Goal: Task Accomplishment & Management: Complete application form

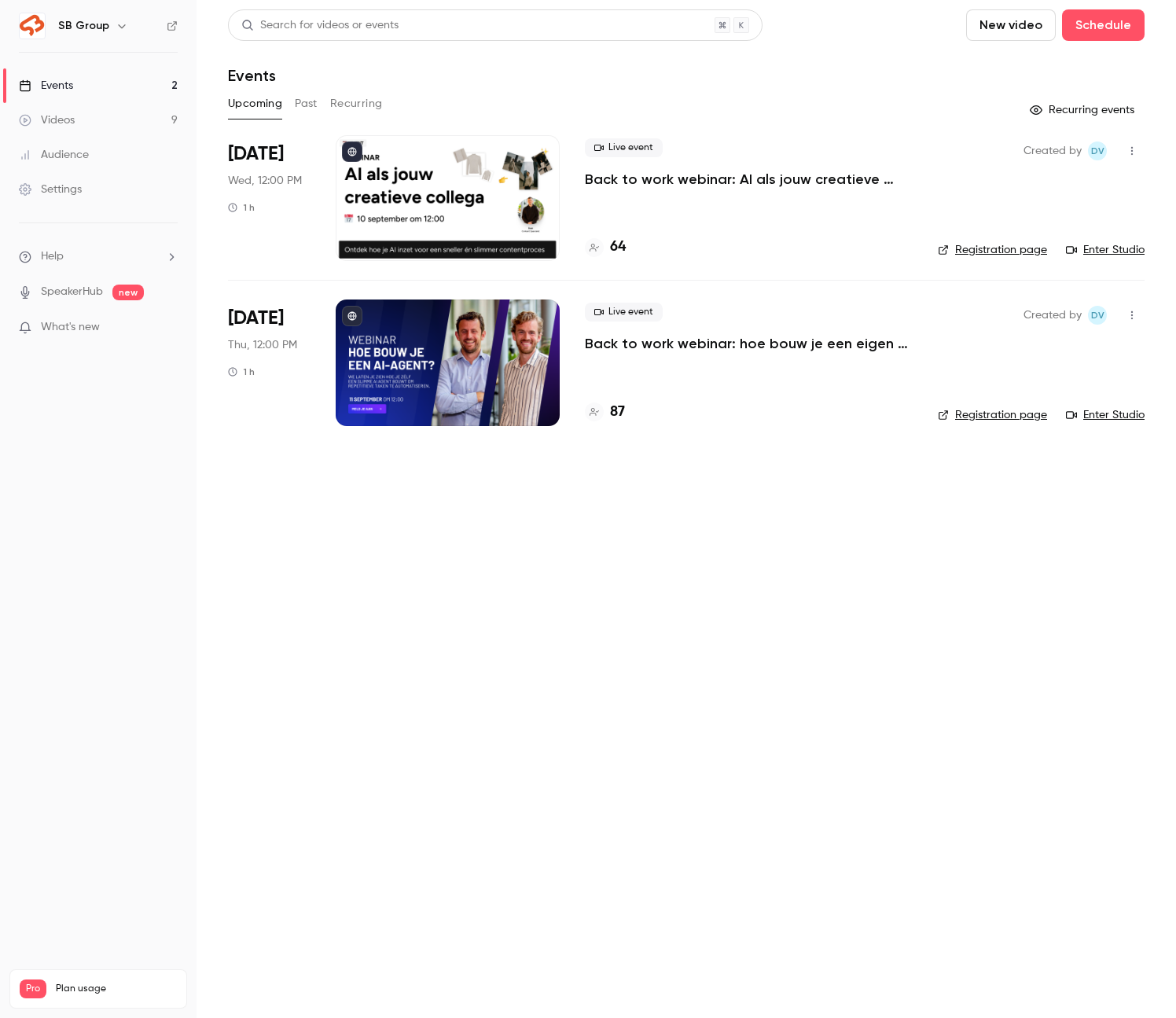
click at [107, 15] on div "SB Group" at bounding box center [98, 26] width 158 height 27
click at [104, 18] on h6 "SB Group" at bounding box center [84, 26] width 51 height 16
click at [124, 24] on icon "button" at bounding box center [121, 26] width 13 height 13
click at [78, 152] on div "Billing" at bounding box center [133, 146] width 152 height 16
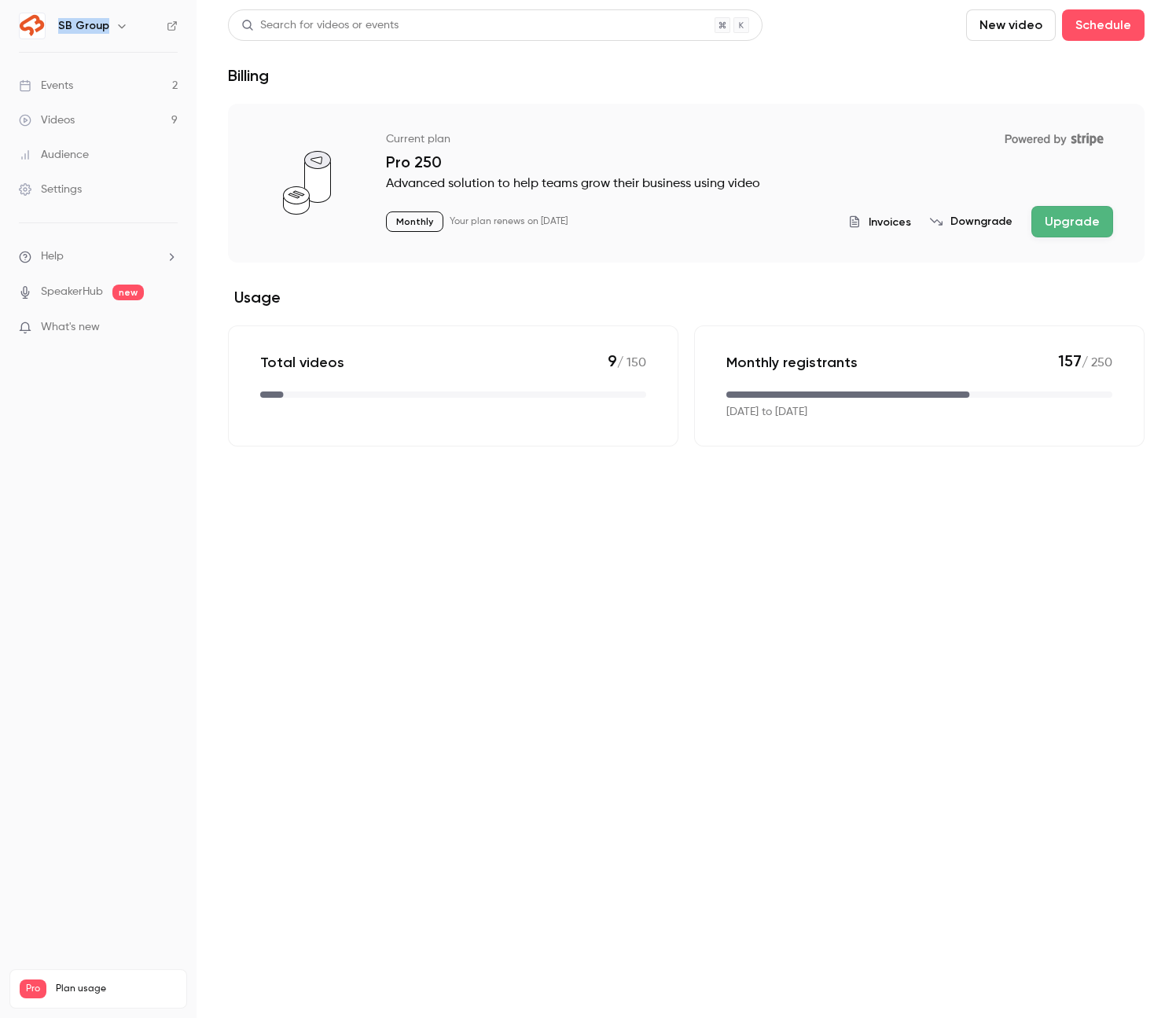
click at [115, 20] on icon "button" at bounding box center [121, 26] width 13 height 13
click at [104, 83] on div "SB Group [EMAIL_ADDRESS][DOMAIN_NAME] Billing Pro New channel Log out" at bounding box center [132, 157] width 236 height 185
click at [171, 26] on div at bounding box center [588, 509] width 1176 height 1018
click at [172, 23] on icon at bounding box center [172, 26] width 11 height 11
click at [54, 185] on div "Settings" at bounding box center [50, 189] width 63 height 16
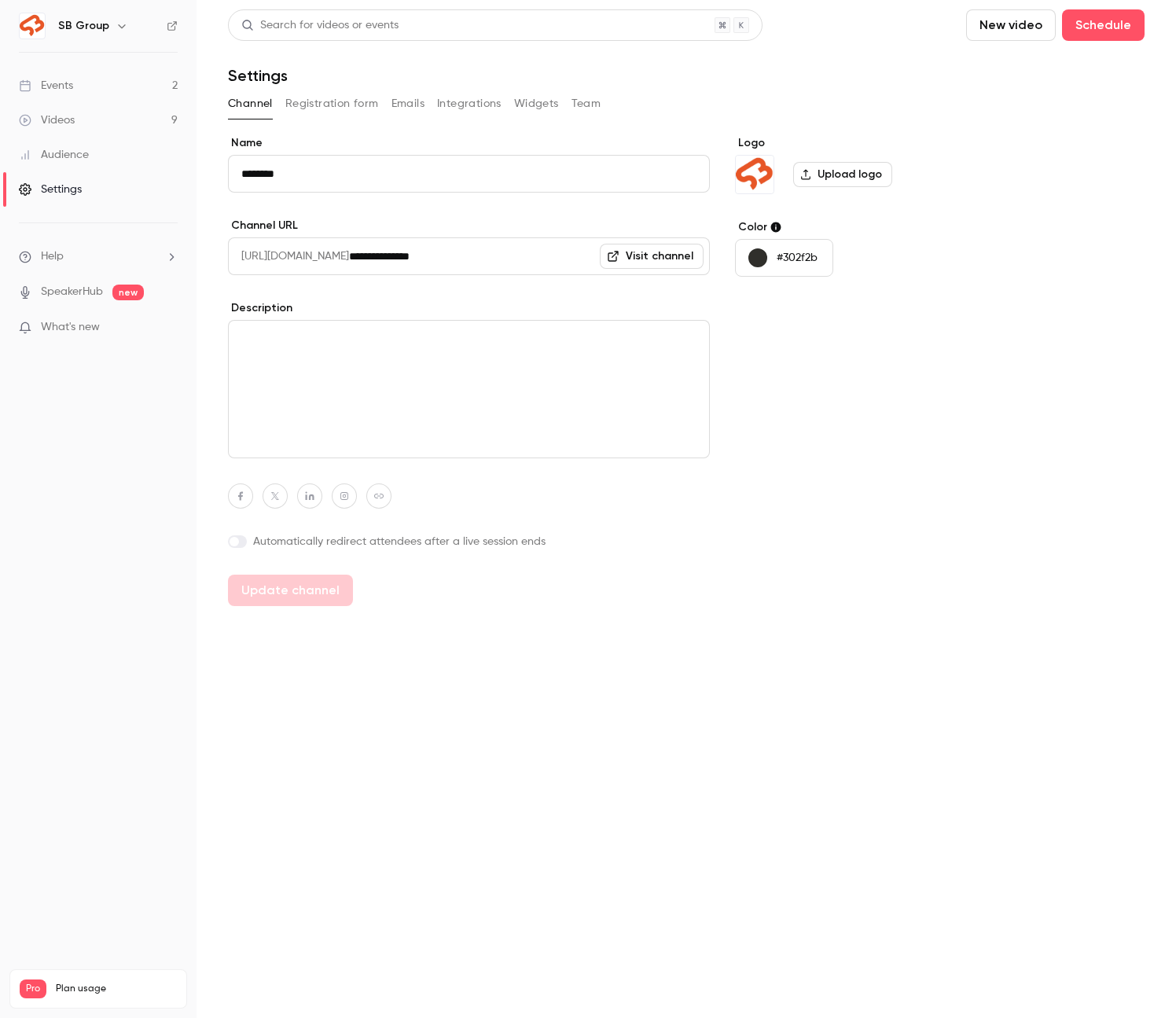
click at [458, 106] on button "Integrations" at bounding box center [469, 103] width 65 height 25
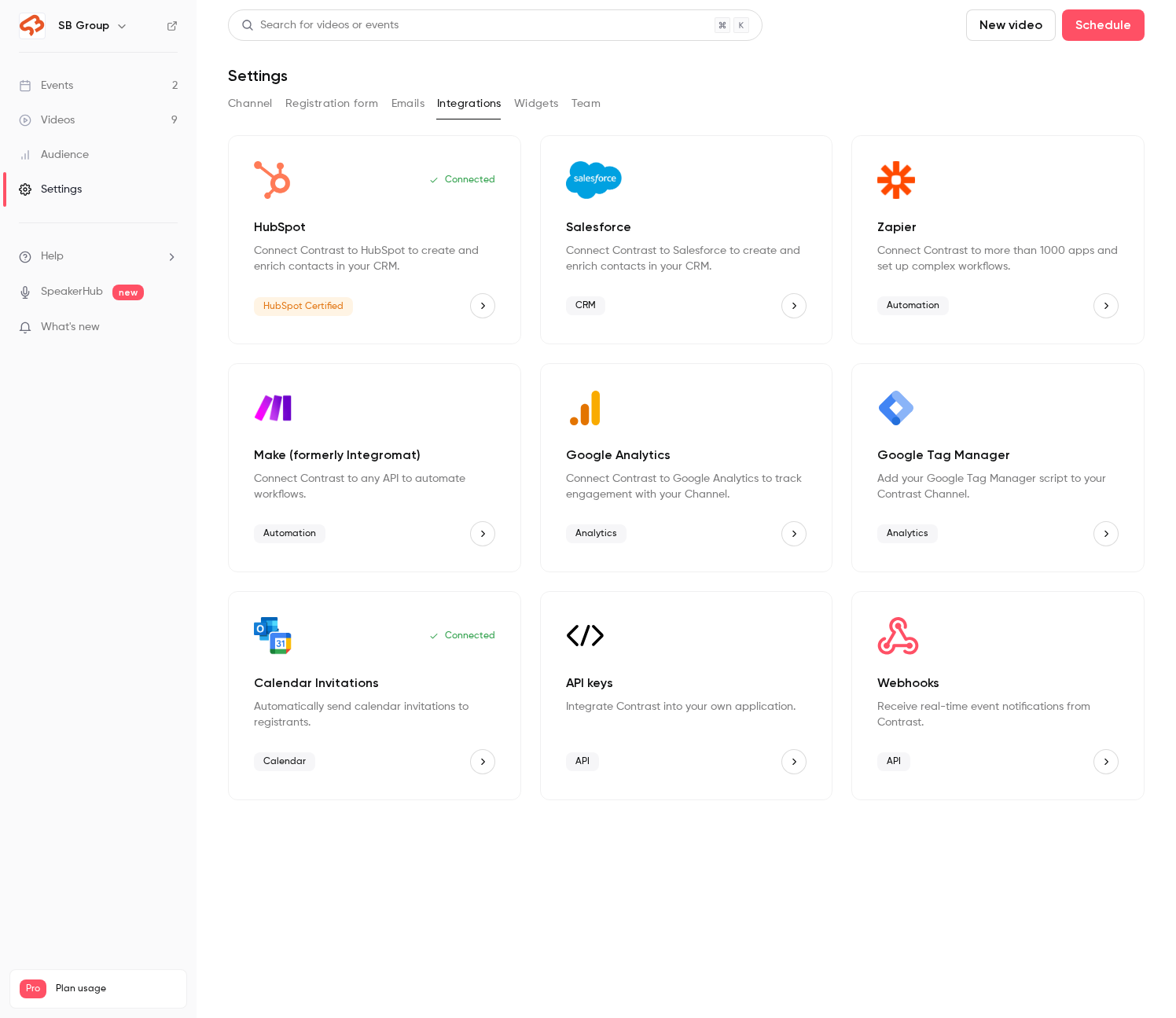
click at [520, 97] on button "Widgets" at bounding box center [536, 103] width 45 height 25
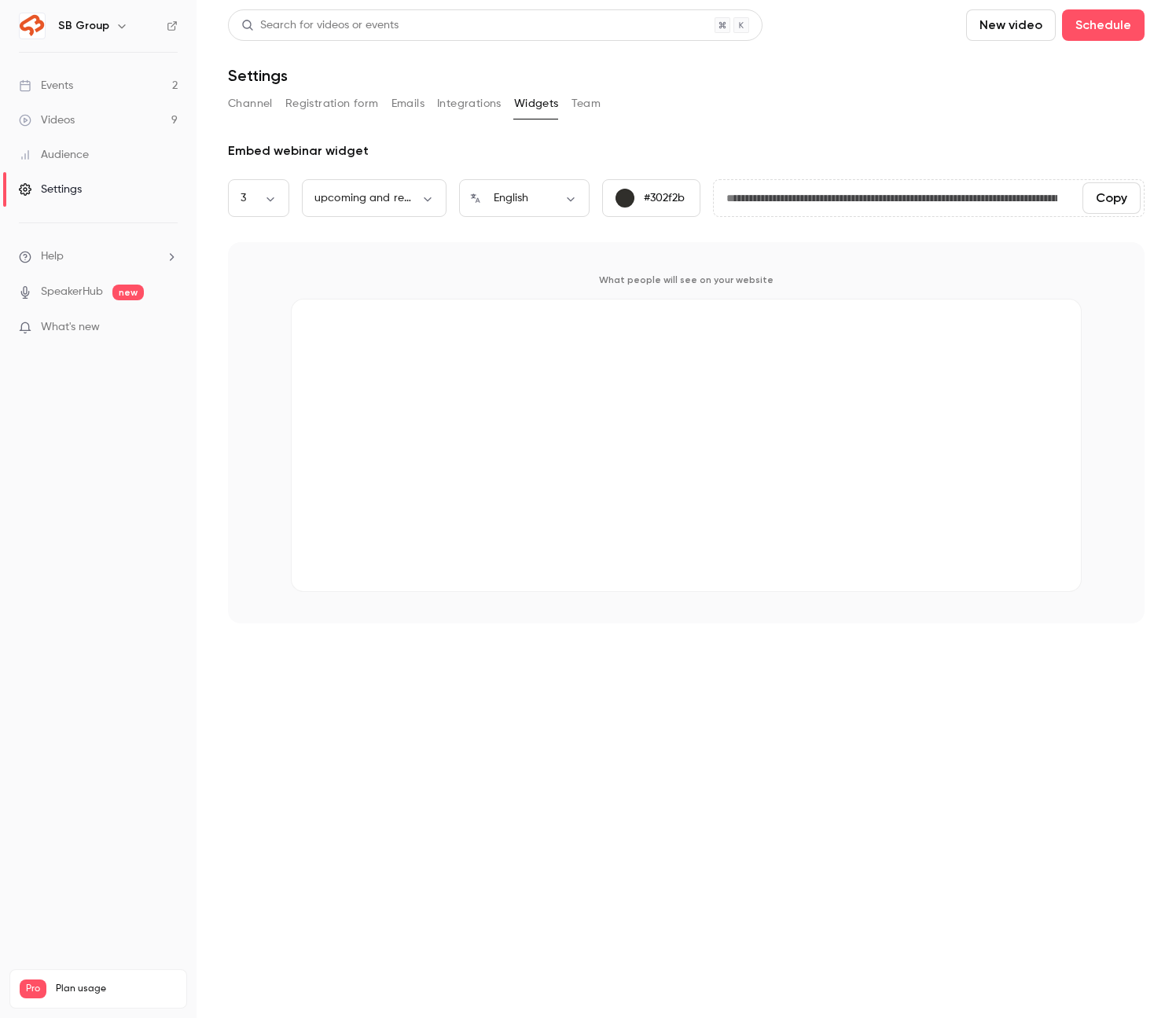
click at [569, 97] on div "Channel Registration form Emails Integrations Widgets Team" at bounding box center [686, 103] width 917 height 25
click at [591, 100] on button "Team" at bounding box center [586, 103] width 30 height 25
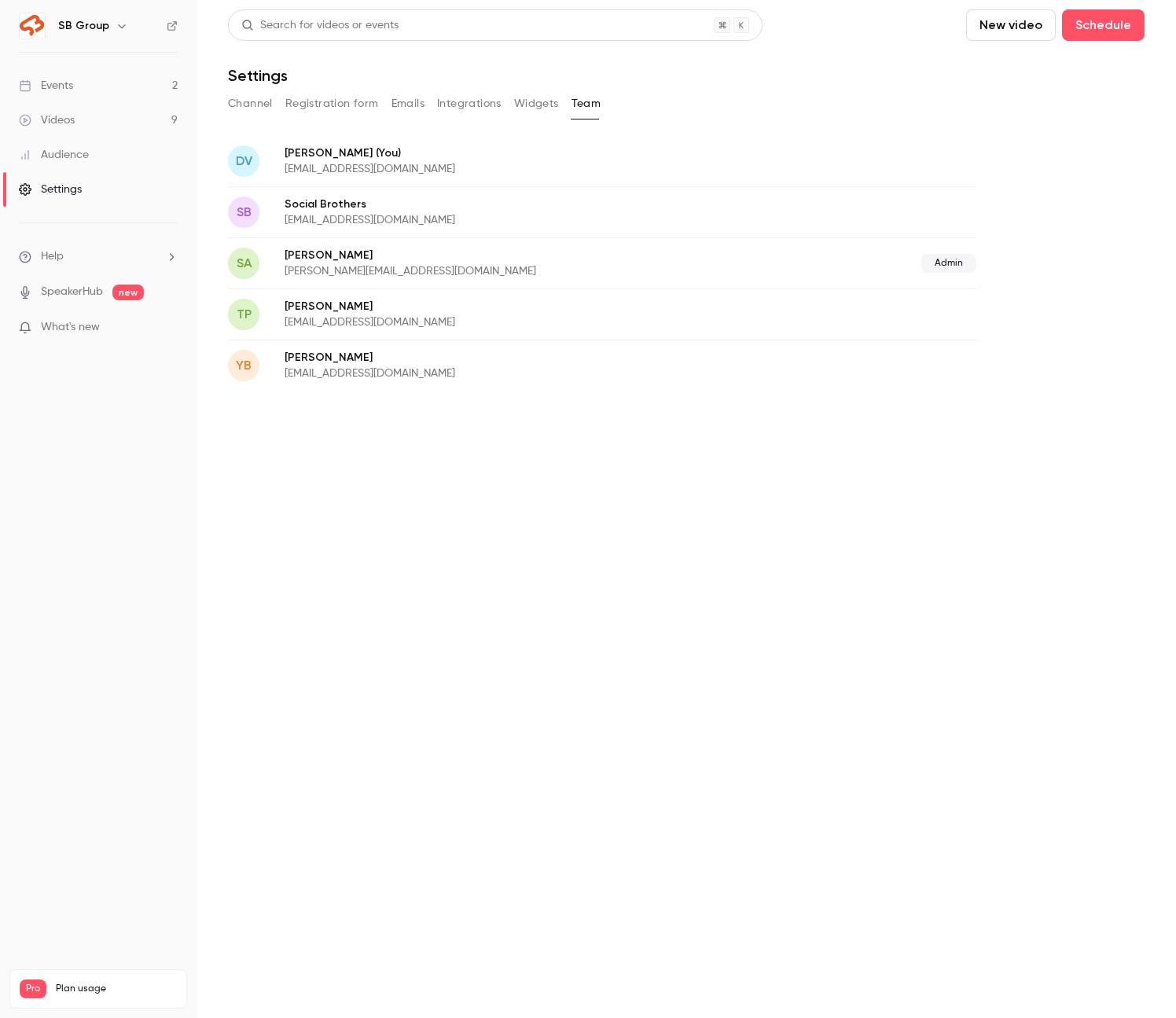
drag, startPoint x: 431, startPoint y: 164, endPoint x: 431, endPoint y: 444, distance: 280.0
click at [431, 444] on main "Search for videos or events New video Schedule Settings Channel Registration fo…" at bounding box center [686, 509] width 980 height 1018
click at [431, 468] on main "Search for videos or events New video Schedule Settings Channel Registration fo…" at bounding box center [686, 509] width 980 height 1018
click at [115, 84] on link "Events 2" at bounding box center [98, 85] width 196 height 34
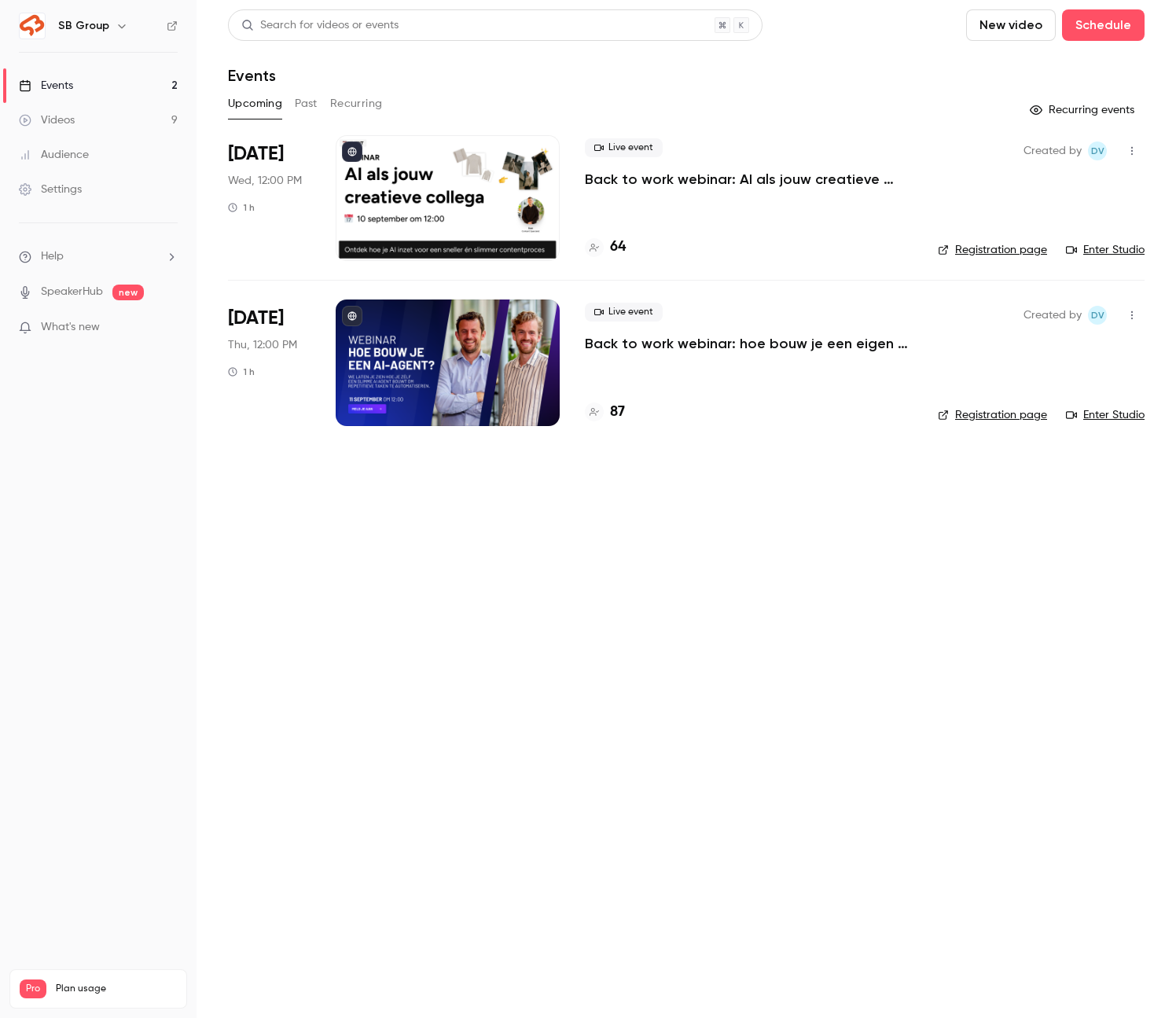
click at [1099, 250] on link "Enter Studio" at bounding box center [1105, 250] width 78 height 16
click at [1137, 152] on icon "button" at bounding box center [1132, 151] width 13 height 11
click at [1059, 224] on div "Invite to Studio" at bounding box center [1071, 232] width 120 height 16
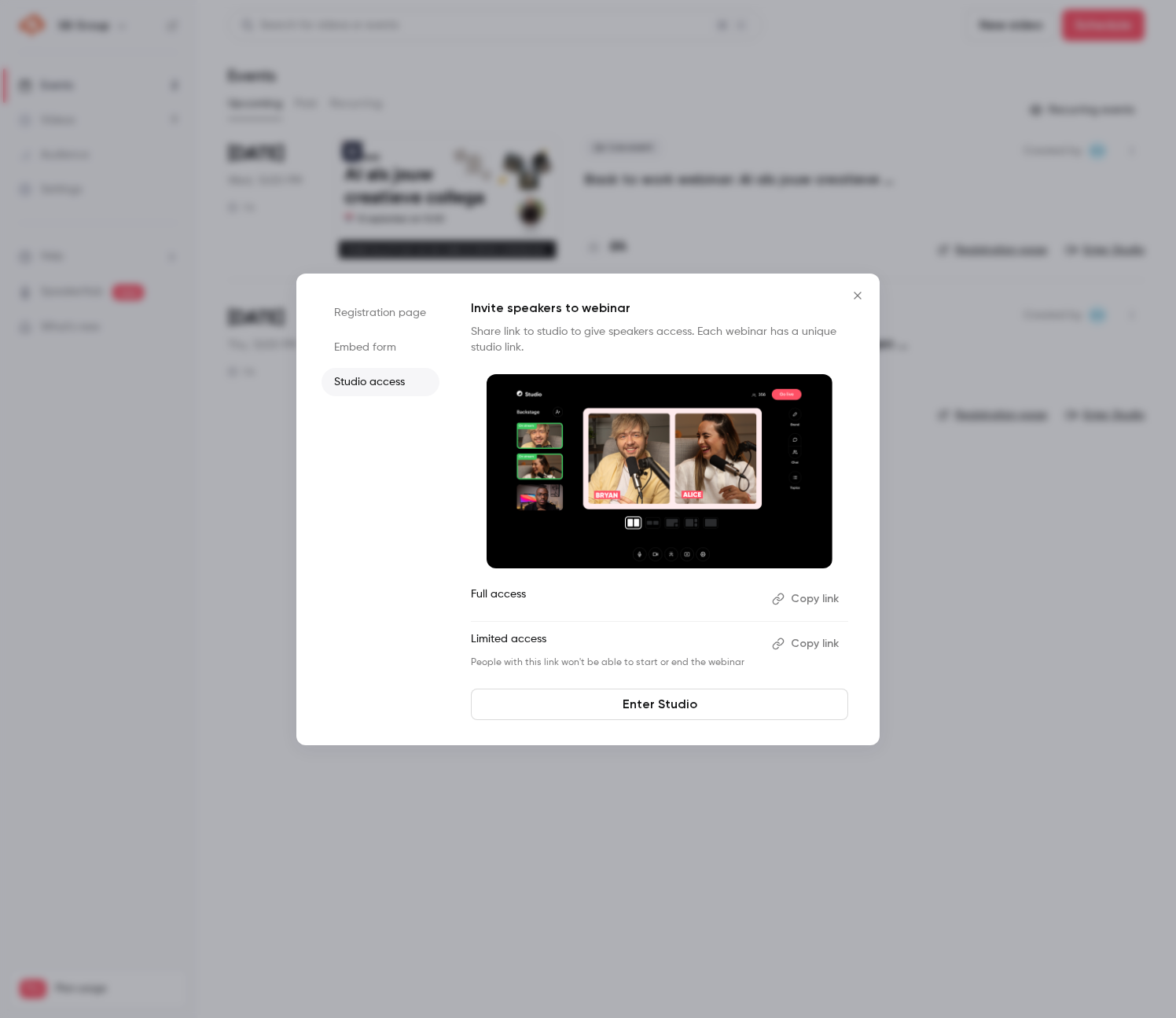
click at [796, 601] on button "Copy link" at bounding box center [807, 599] width 83 height 25
click at [825, 602] on button "Copy link" at bounding box center [807, 599] width 83 height 25
click at [855, 290] on icon "Close" at bounding box center [857, 295] width 19 height 13
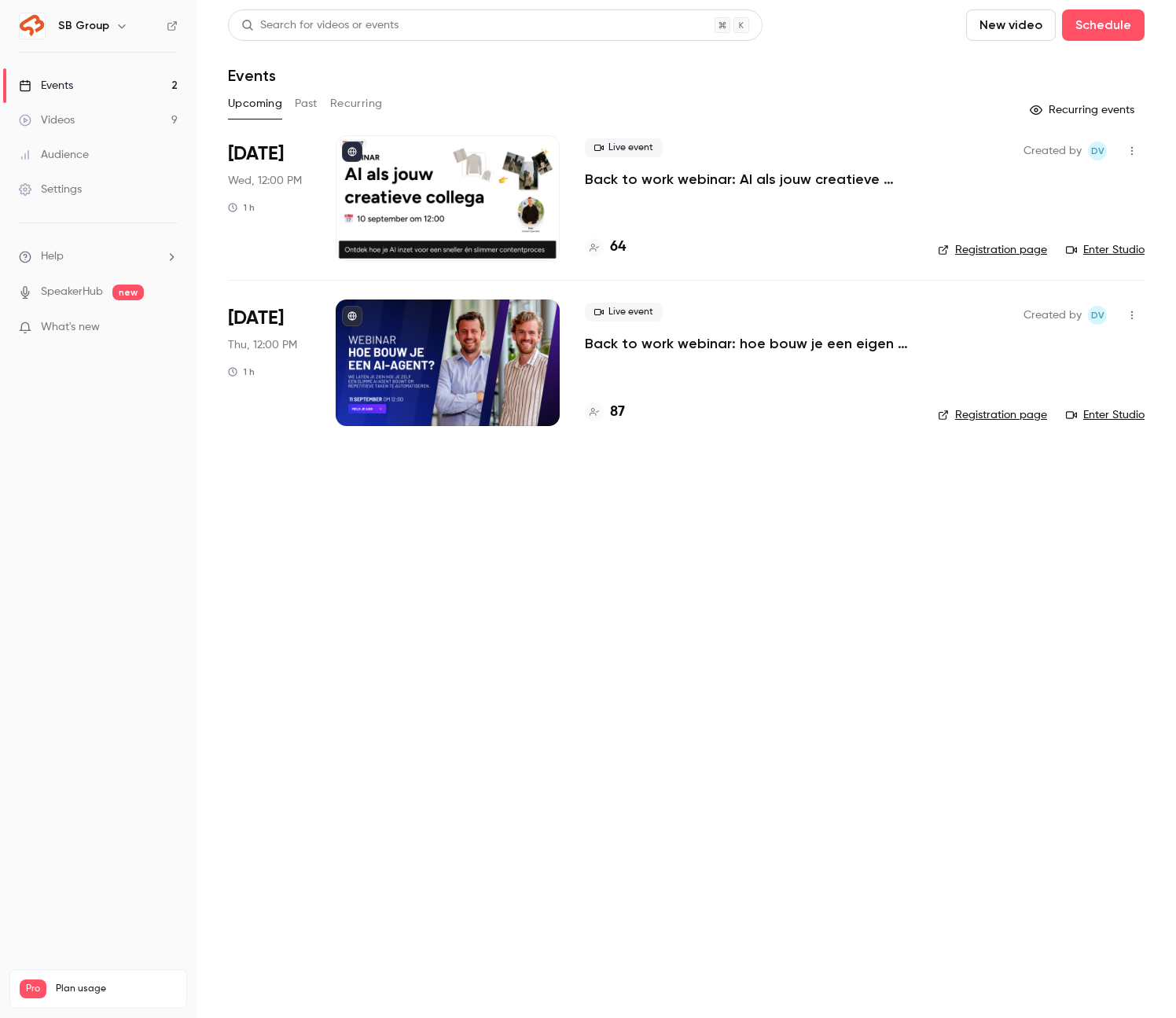
click at [646, 193] on div "Live event Back to work webinar: AI als jouw creatieve collega 64" at bounding box center [748, 198] width 328 height 126
click at [645, 185] on p "Back to work webinar: AI als jouw creatieve collega" at bounding box center [748, 179] width 328 height 19
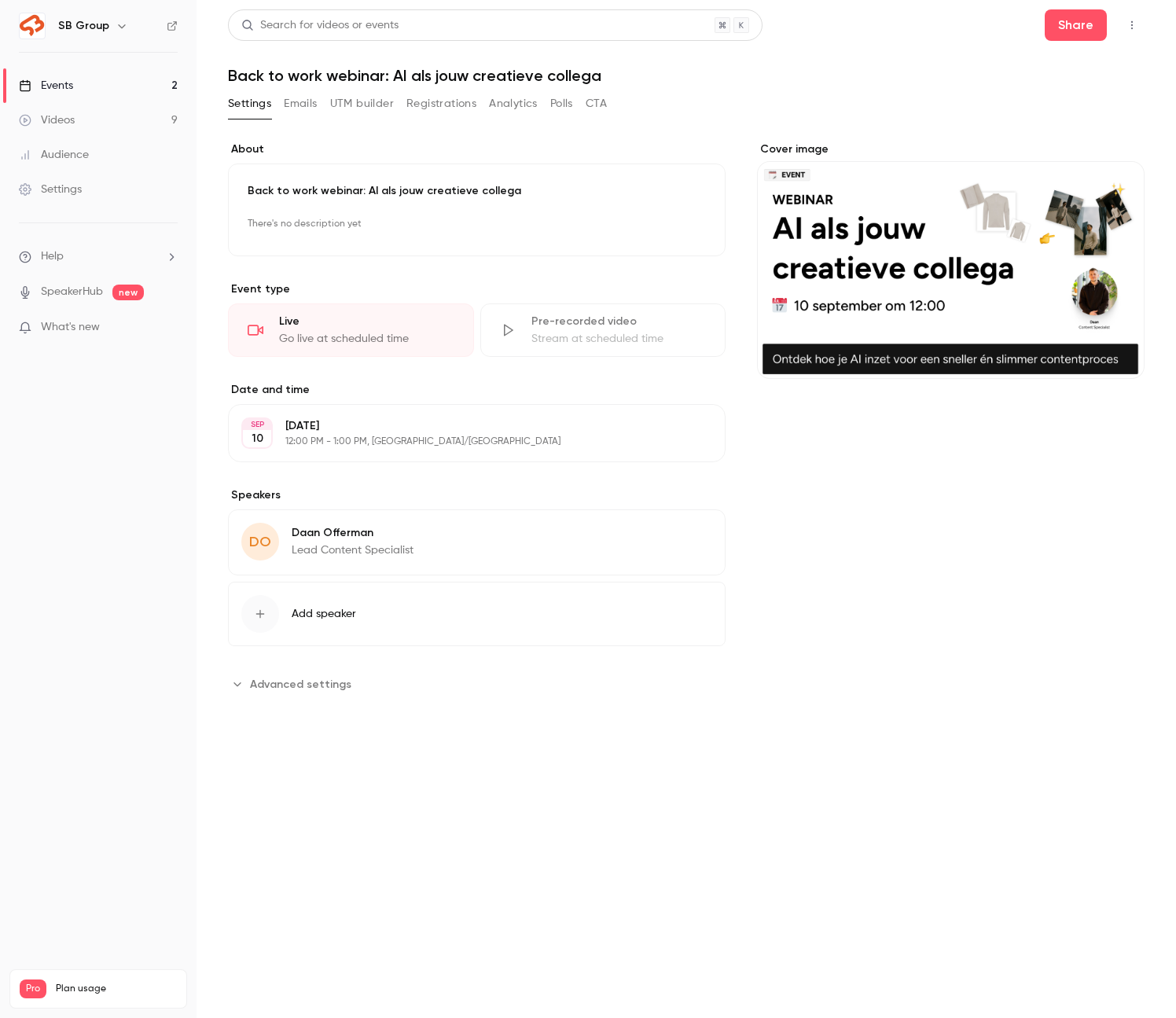
click at [424, 104] on button "Registrations" at bounding box center [441, 103] width 70 height 25
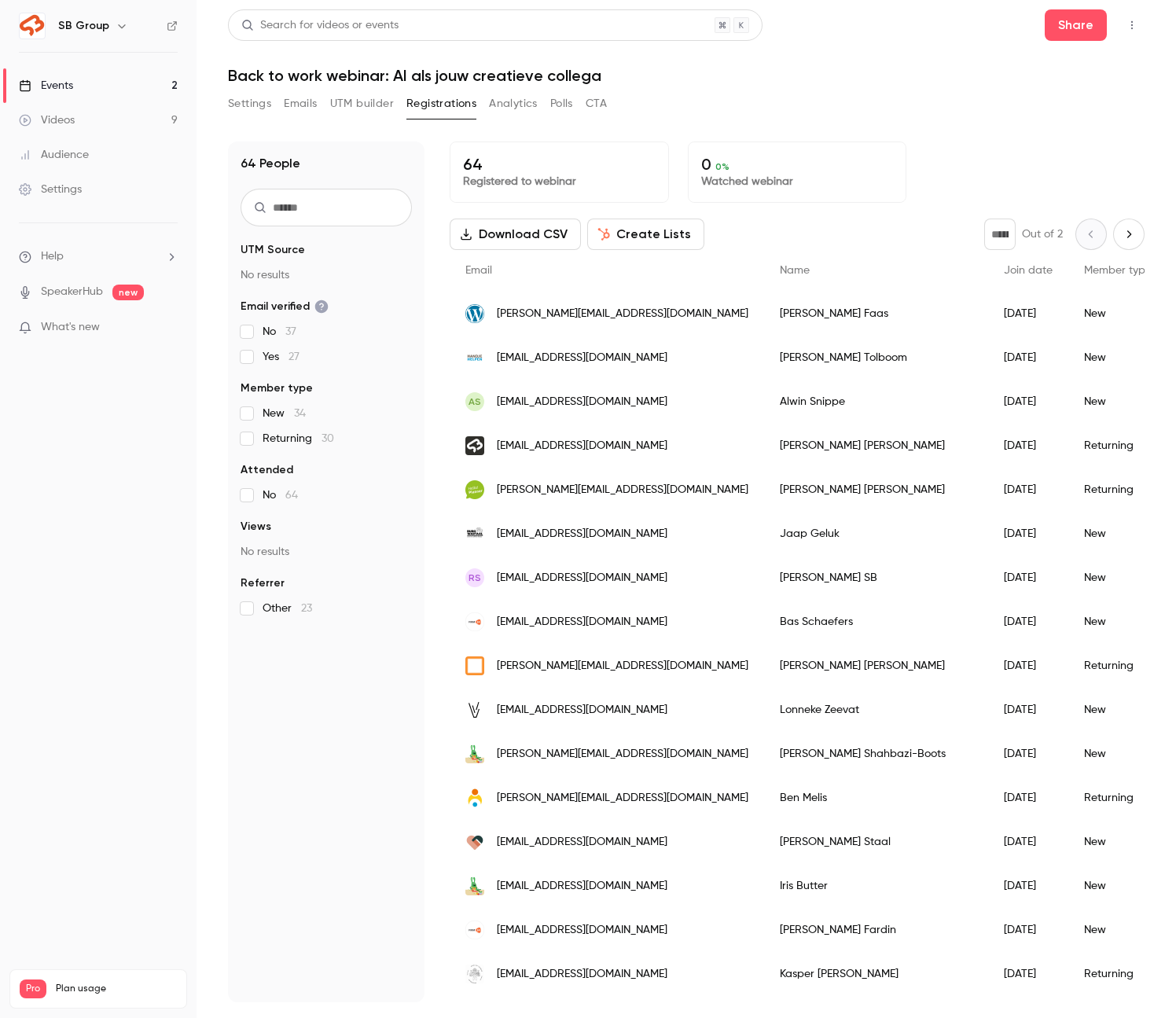
click at [305, 97] on button "Emails" at bounding box center [300, 103] width 33 height 25
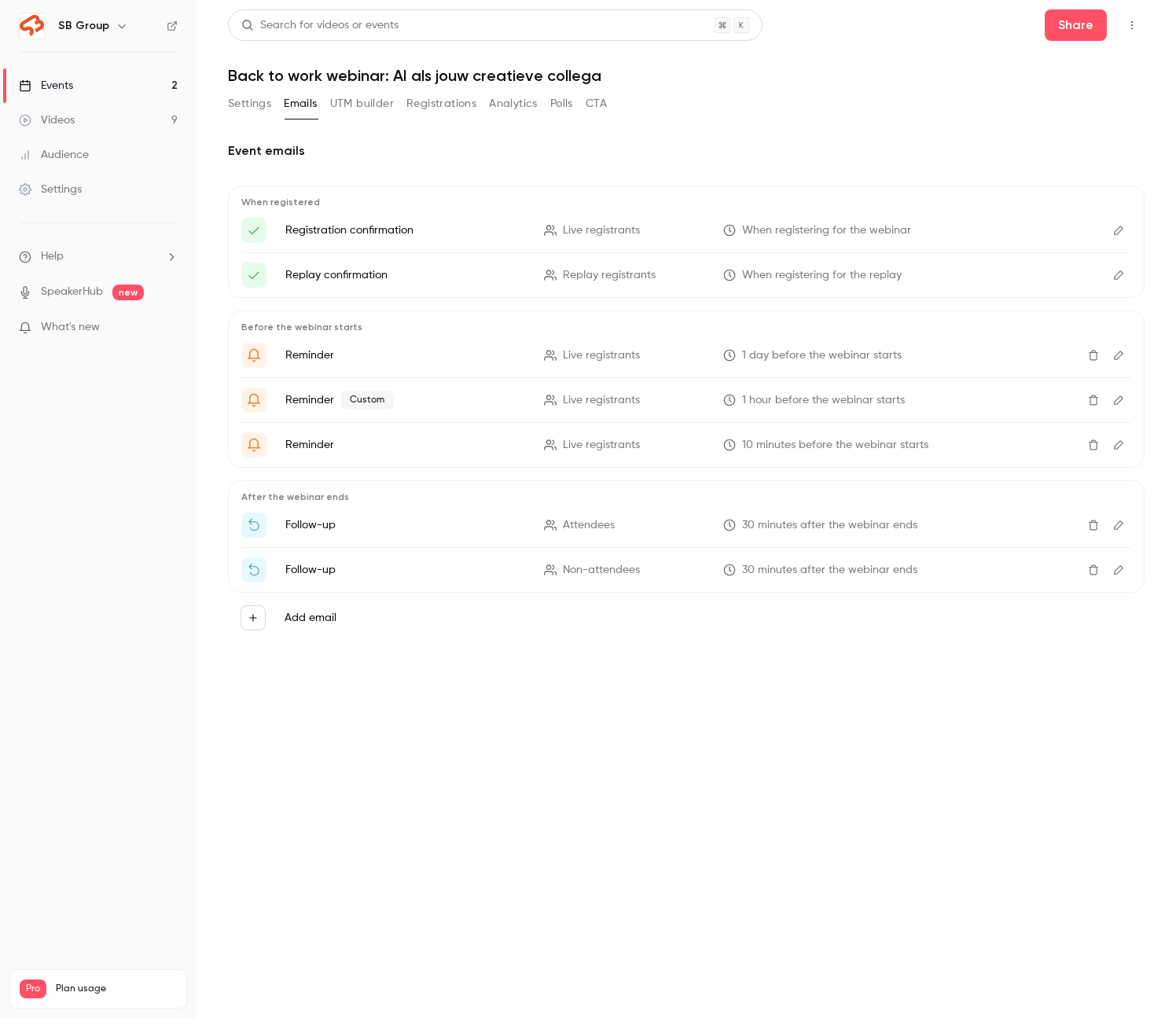
click at [1091, 524] on icon "Delete" at bounding box center [1093, 525] width 13 height 11
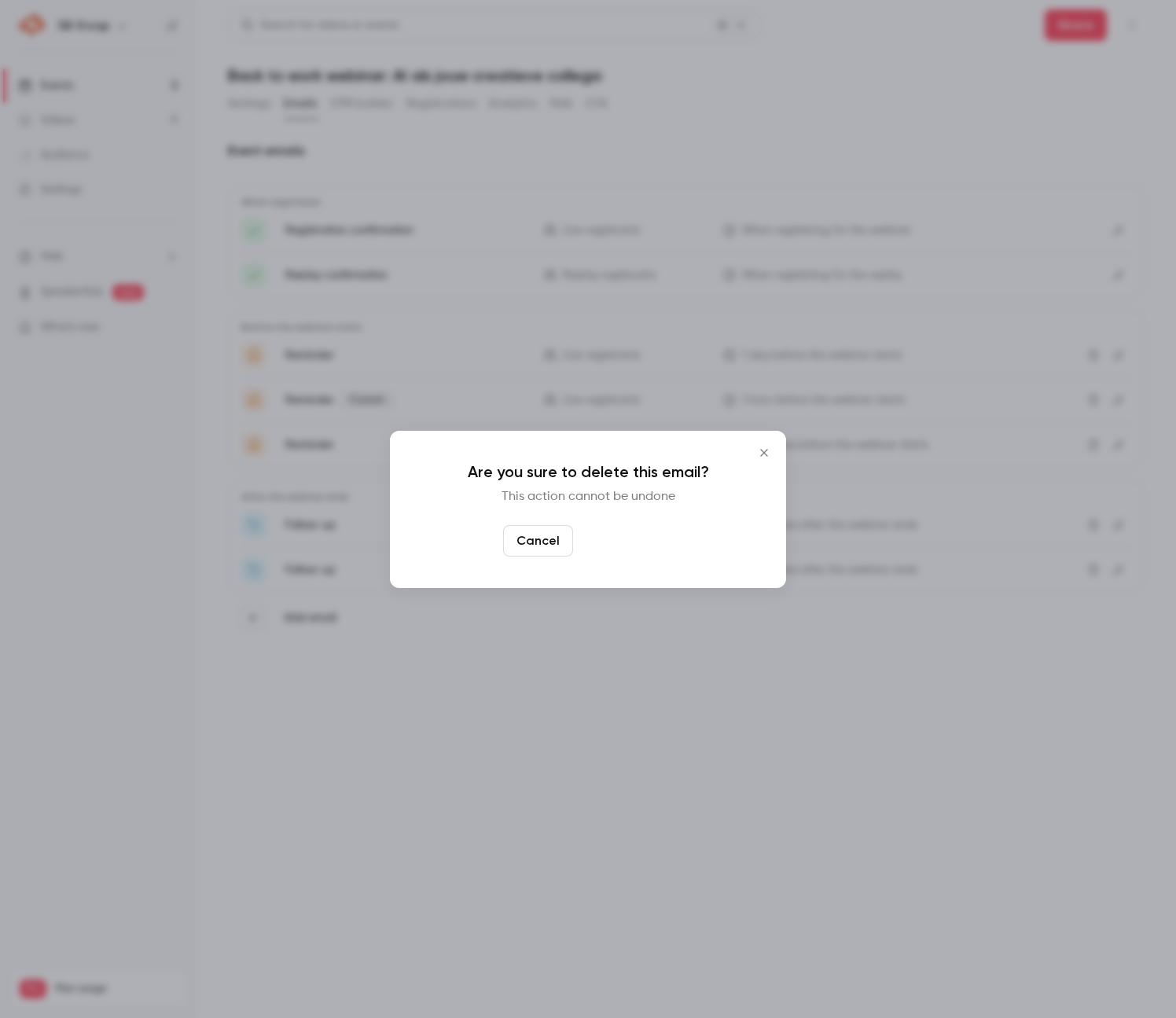
click at [645, 536] on button "Yes, delete" at bounding box center [627, 541] width 95 height 32
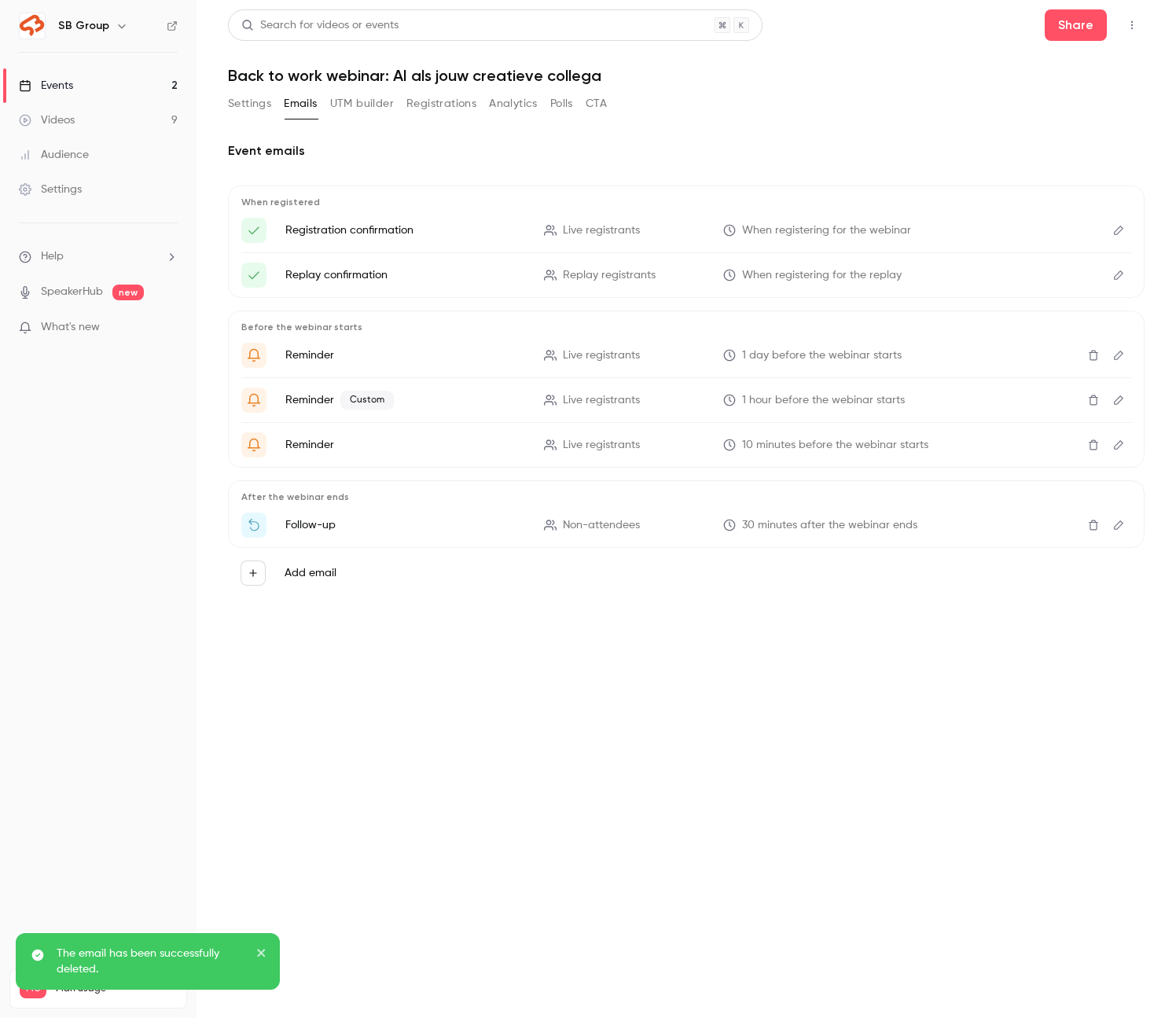
click at [1090, 526] on icon "Delete" at bounding box center [1093, 525] width 9 height 10
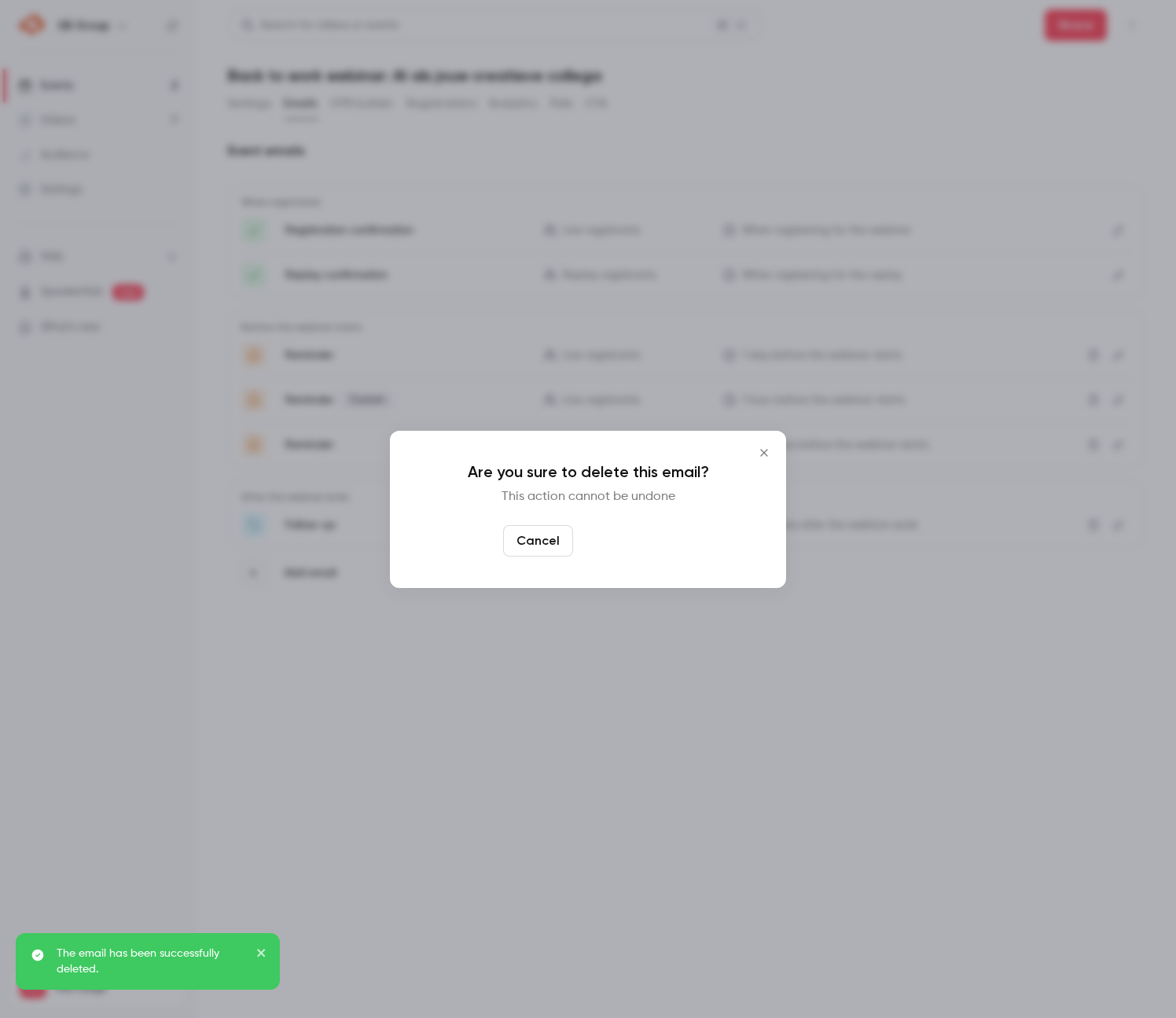
click at [644, 543] on button "Yes, delete" at bounding box center [627, 541] width 95 height 32
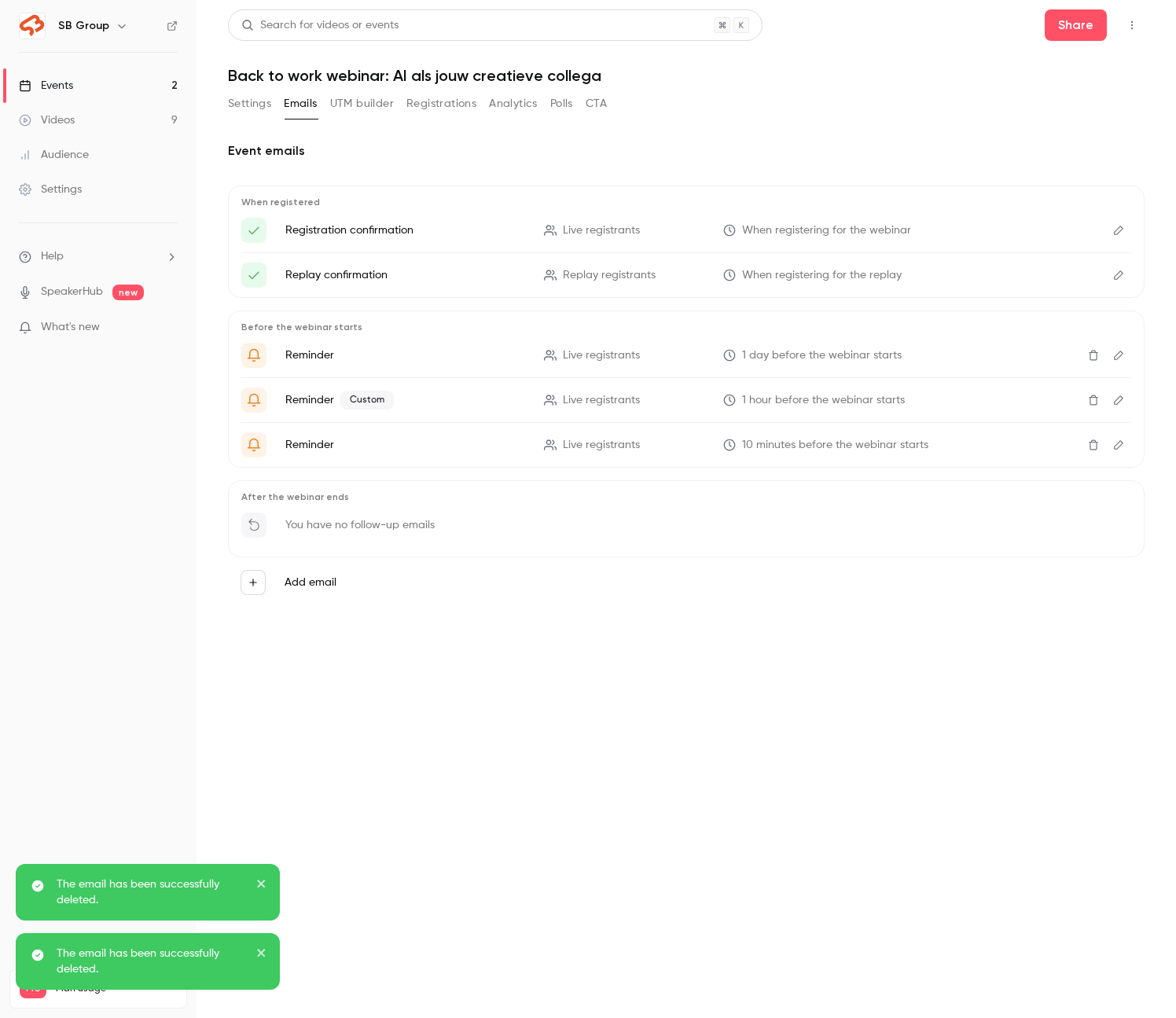
click at [435, 450] on p "Reminder" at bounding box center [405, 445] width 239 height 16
click at [1115, 447] on icon "Edit" at bounding box center [1118, 444] width 13 height 11
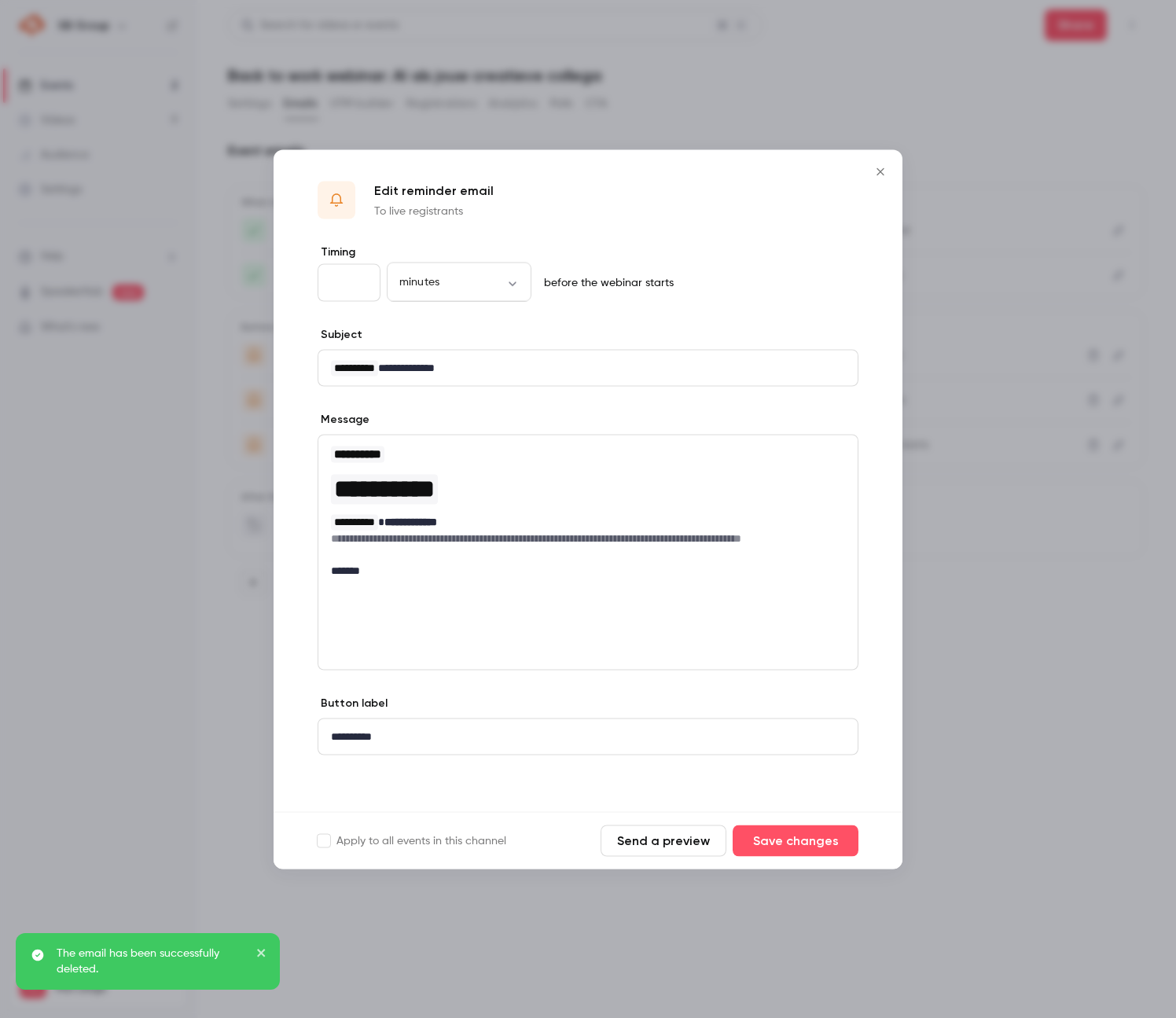
click at [873, 176] on icon "Close" at bounding box center [881, 171] width 19 height 13
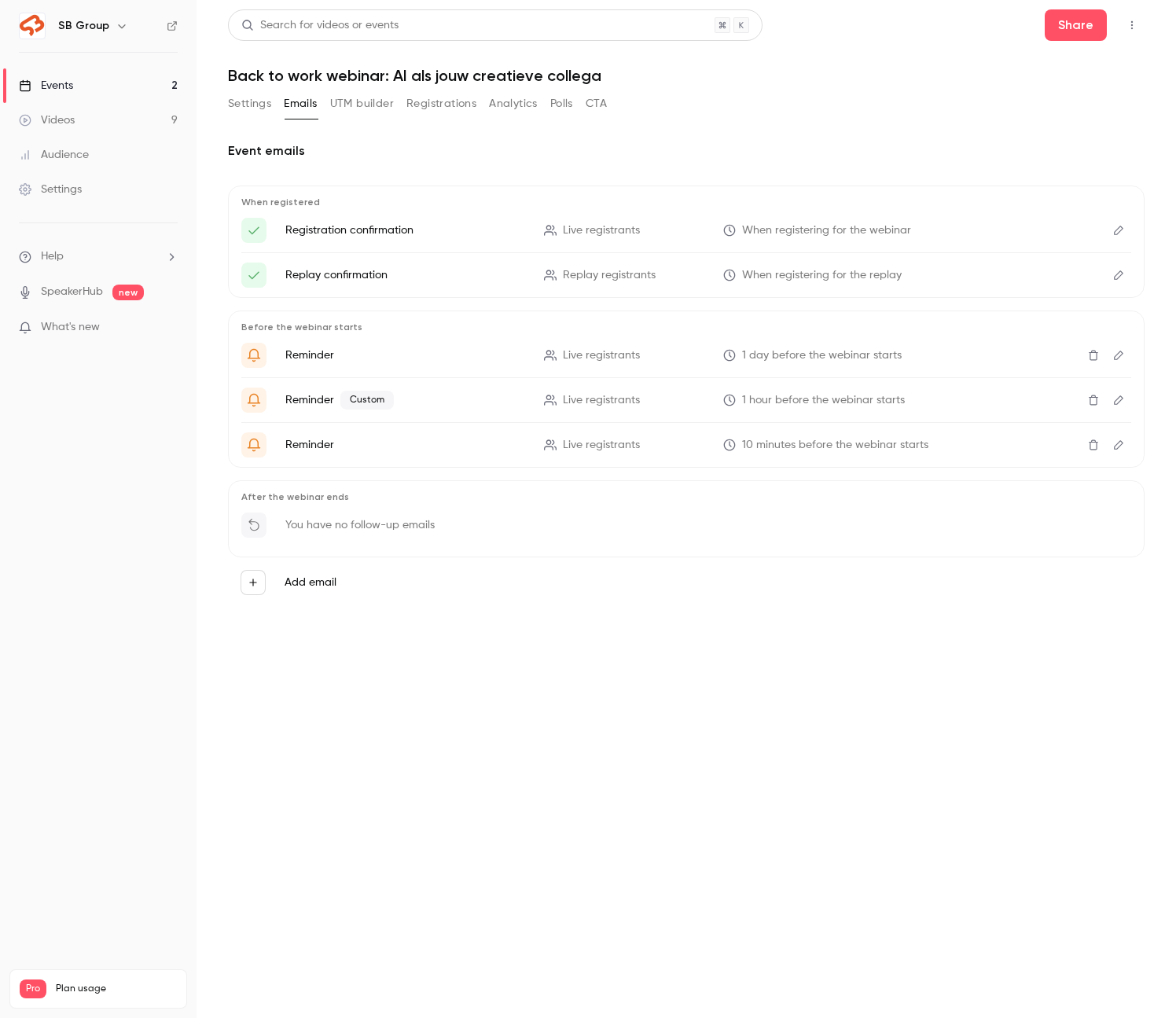
click at [244, 109] on button "Settings" at bounding box center [250, 103] width 43 height 25
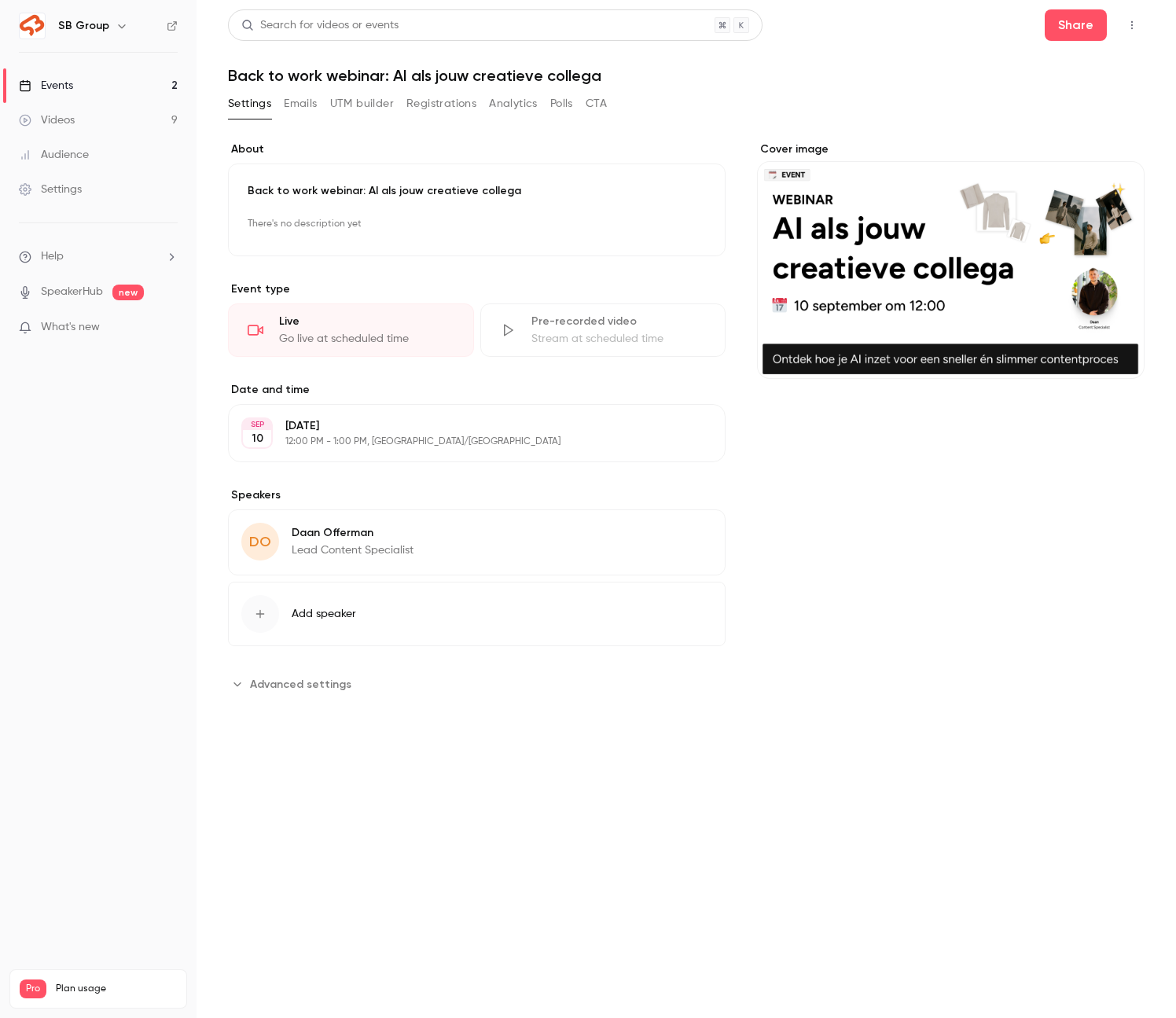
click at [116, 93] on link "Events 2" at bounding box center [98, 85] width 196 height 34
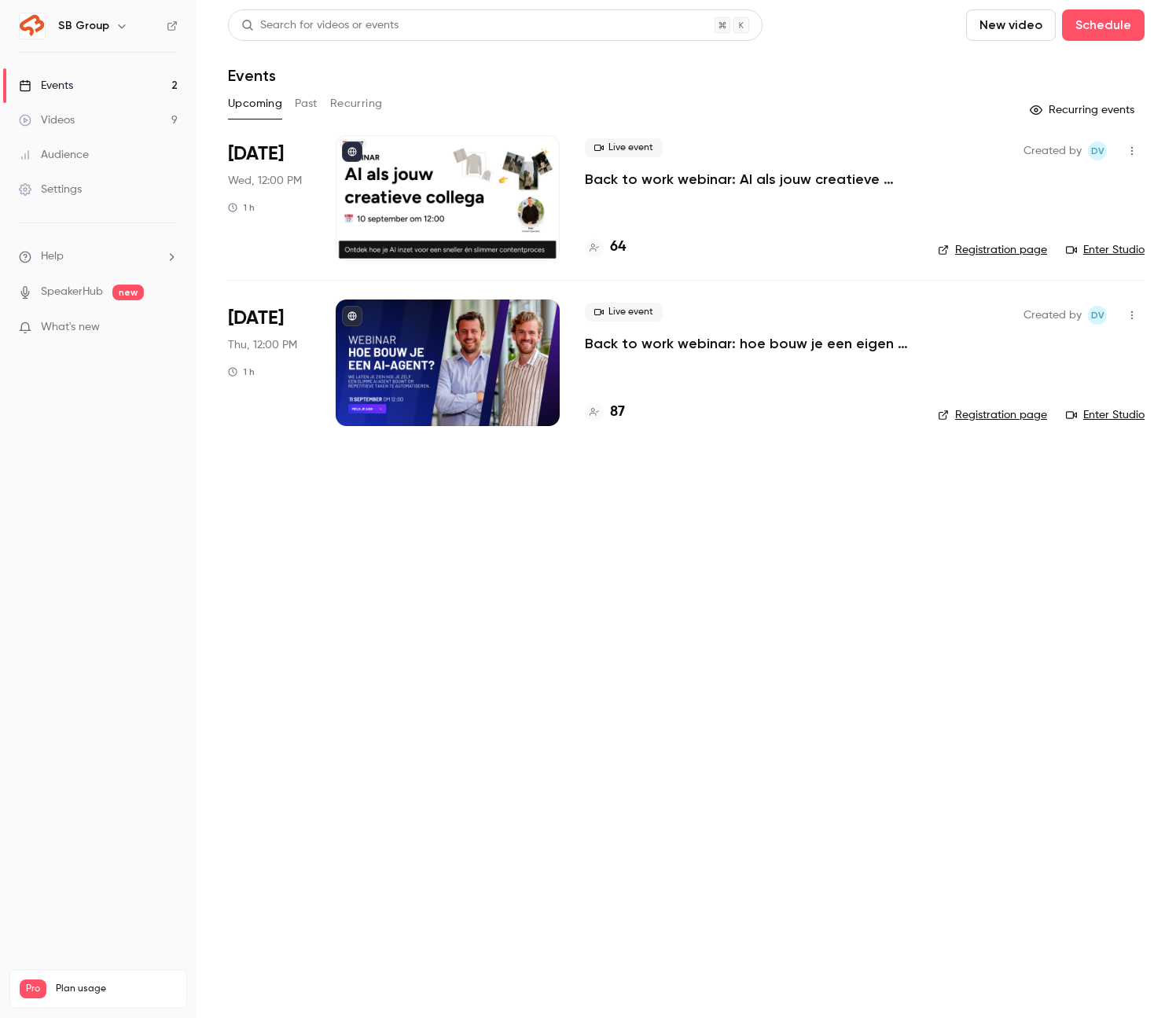
click at [690, 342] on p "Back to work webinar: hoe bouw je een eigen AI agent?" at bounding box center [748, 344] width 328 height 19
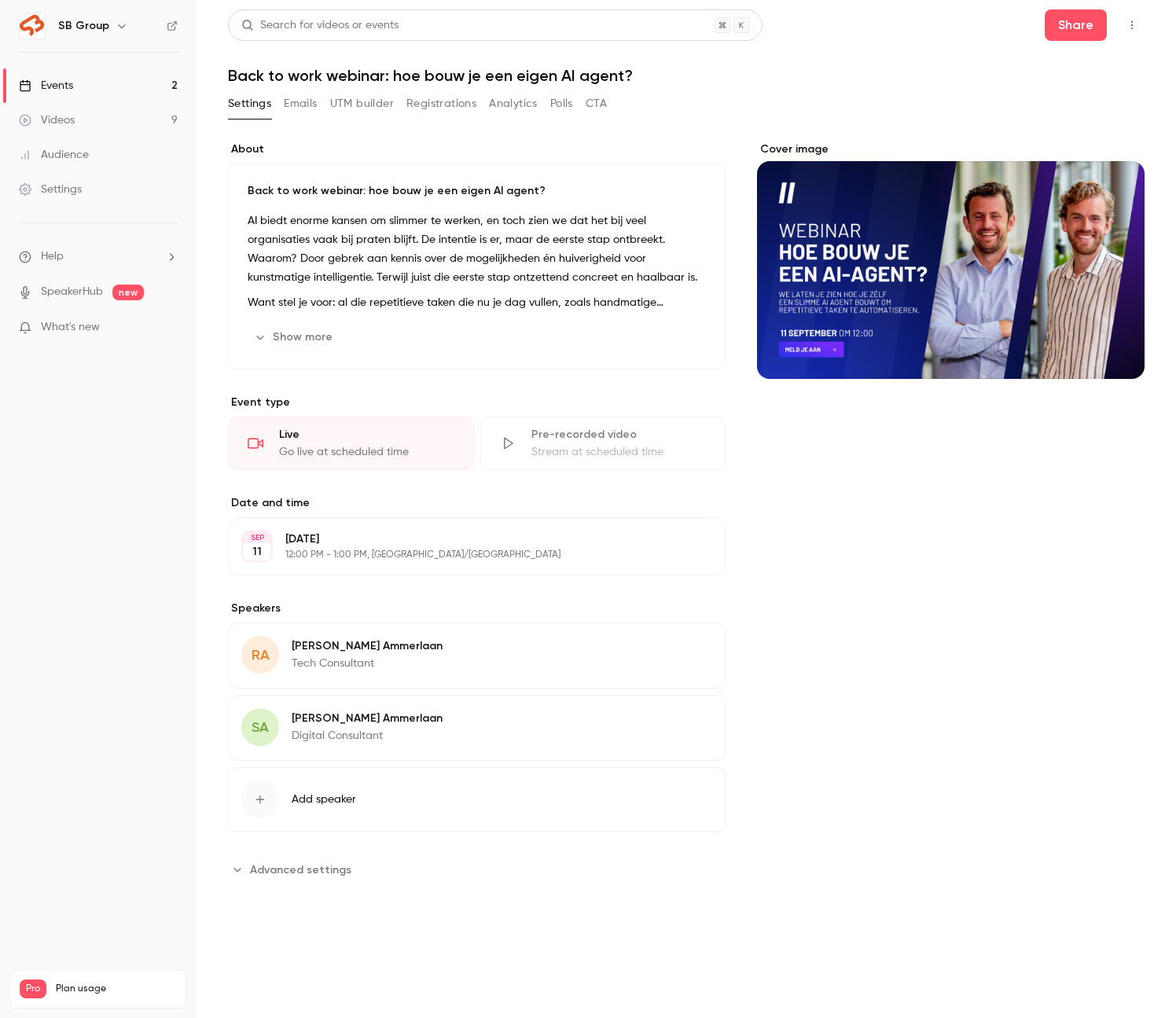
click at [440, 95] on button "Registrations" at bounding box center [441, 103] width 70 height 25
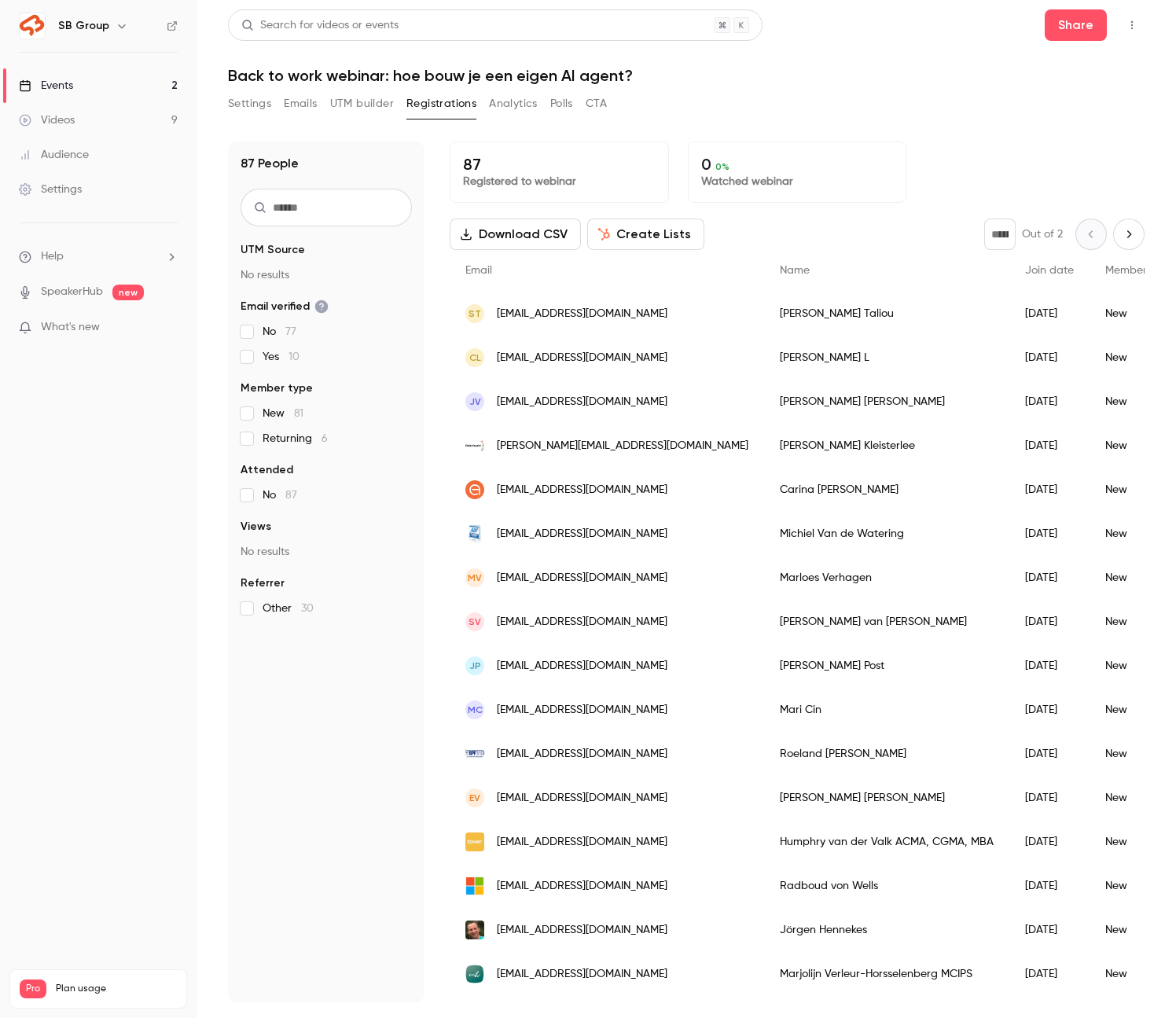
click at [306, 101] on button "Emails" at bounding box center [300, 103] width 33 height 25
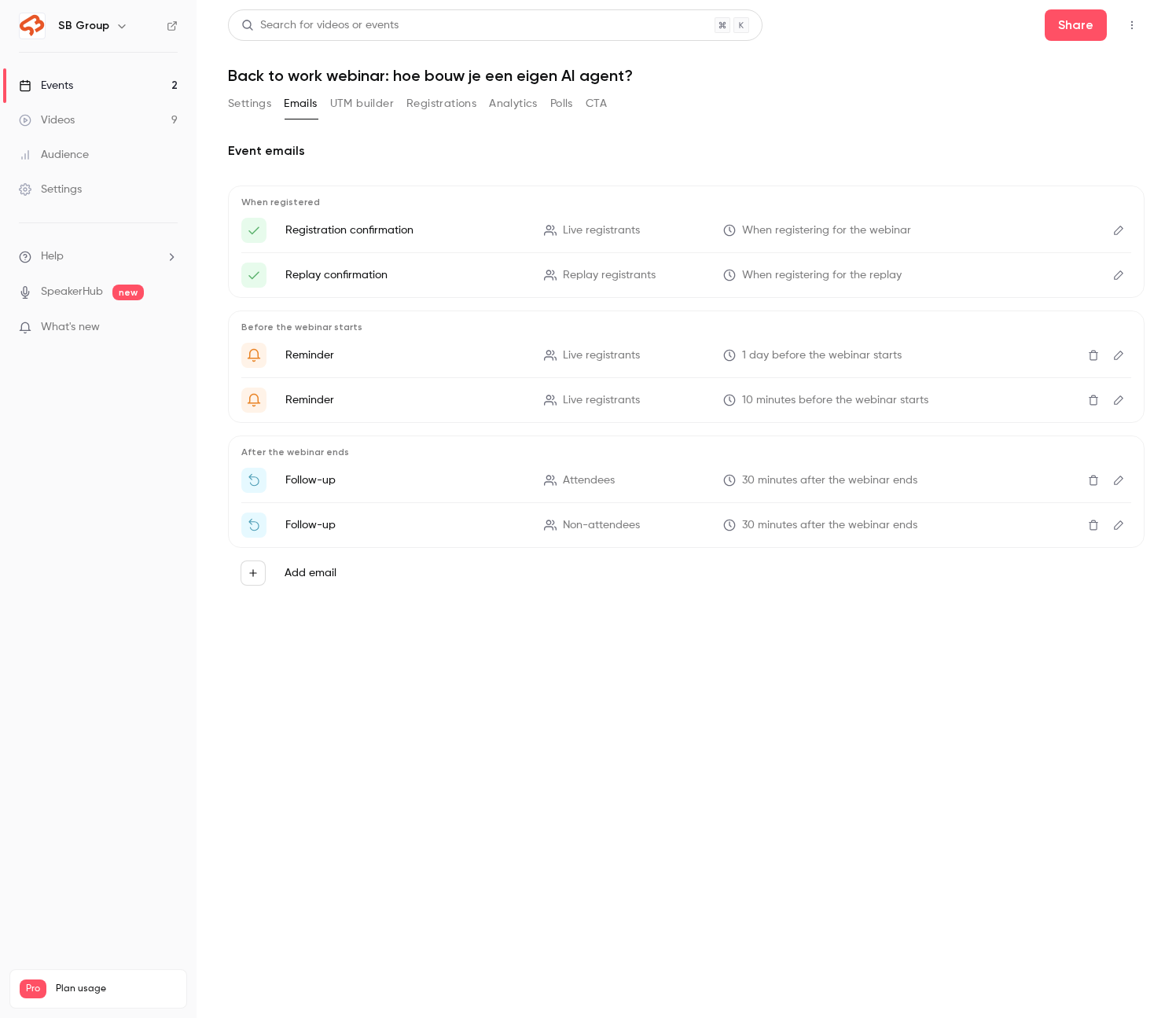
click at [1096, 484] on icon "Delete" at bounding box center [1093, 481] width 9 height 10
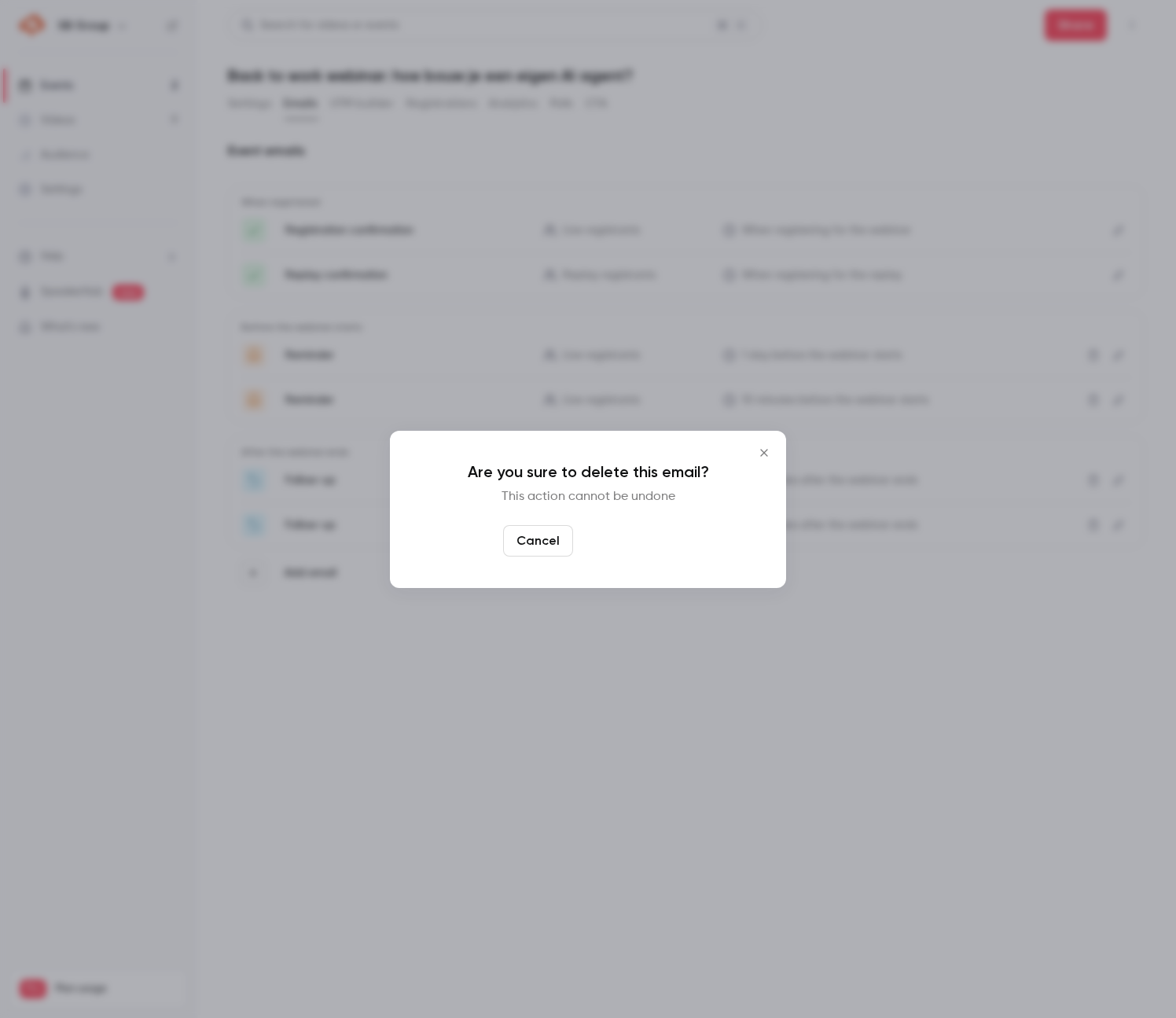
click at [661, 547] on button "Yes, delete" at bounding box center [627, 541] width 95 height 32
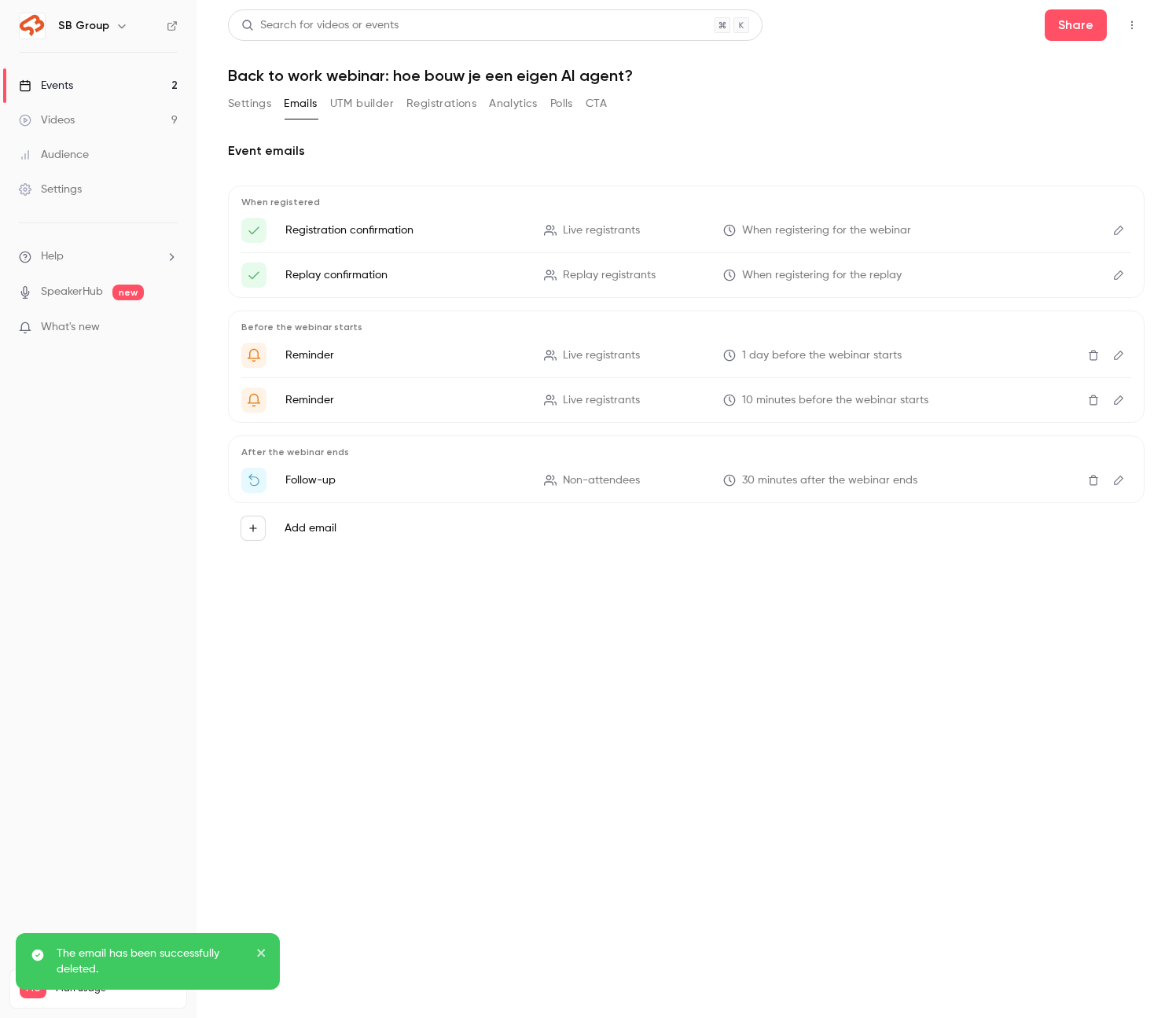
click at [1092, 481] on icon "Delete" at bounding box center [1093, 480] width 13 height 11
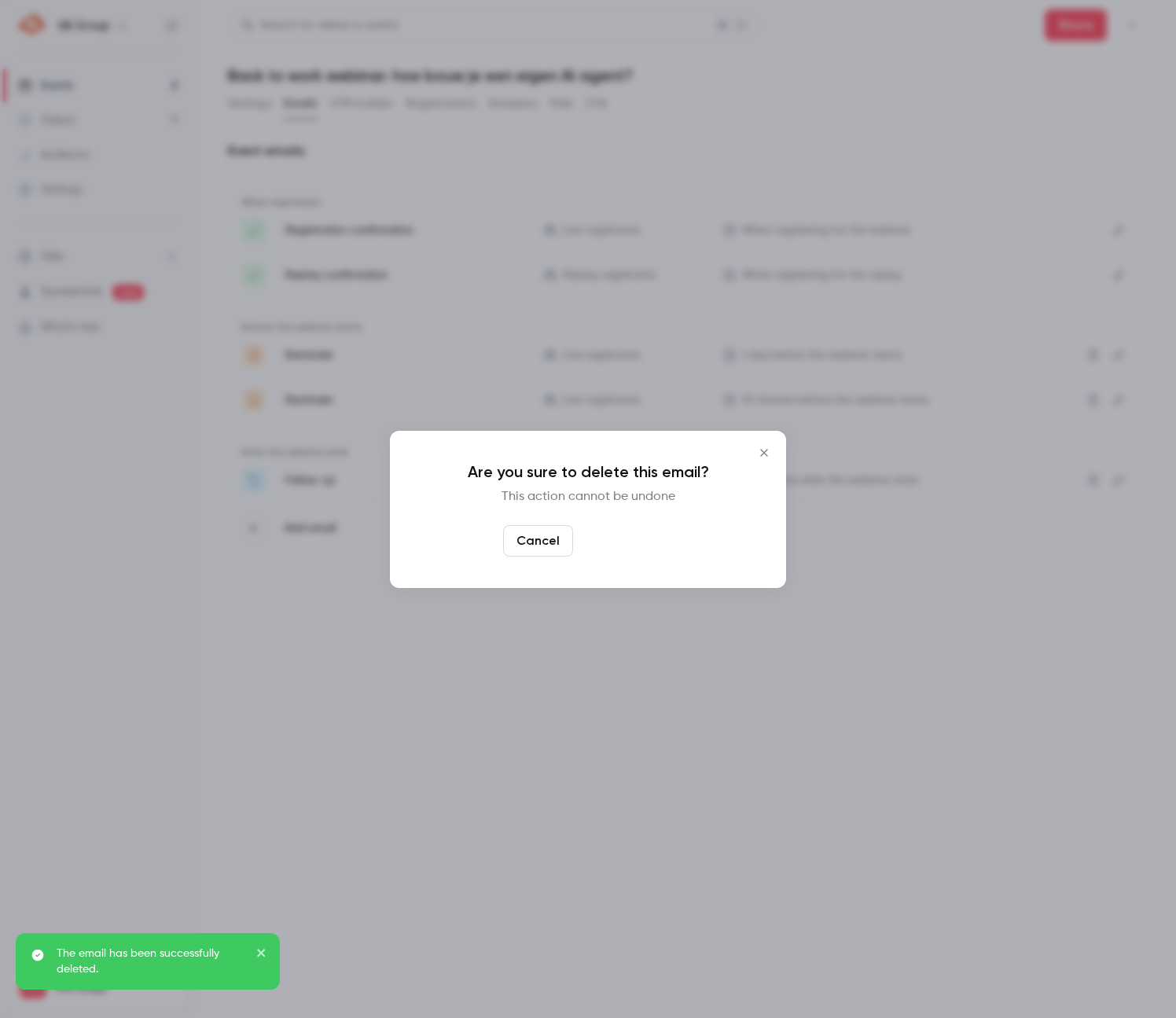
click at [608, 545] on button "Yes, delete" at bounding box center [627, 541] width 95 height 32
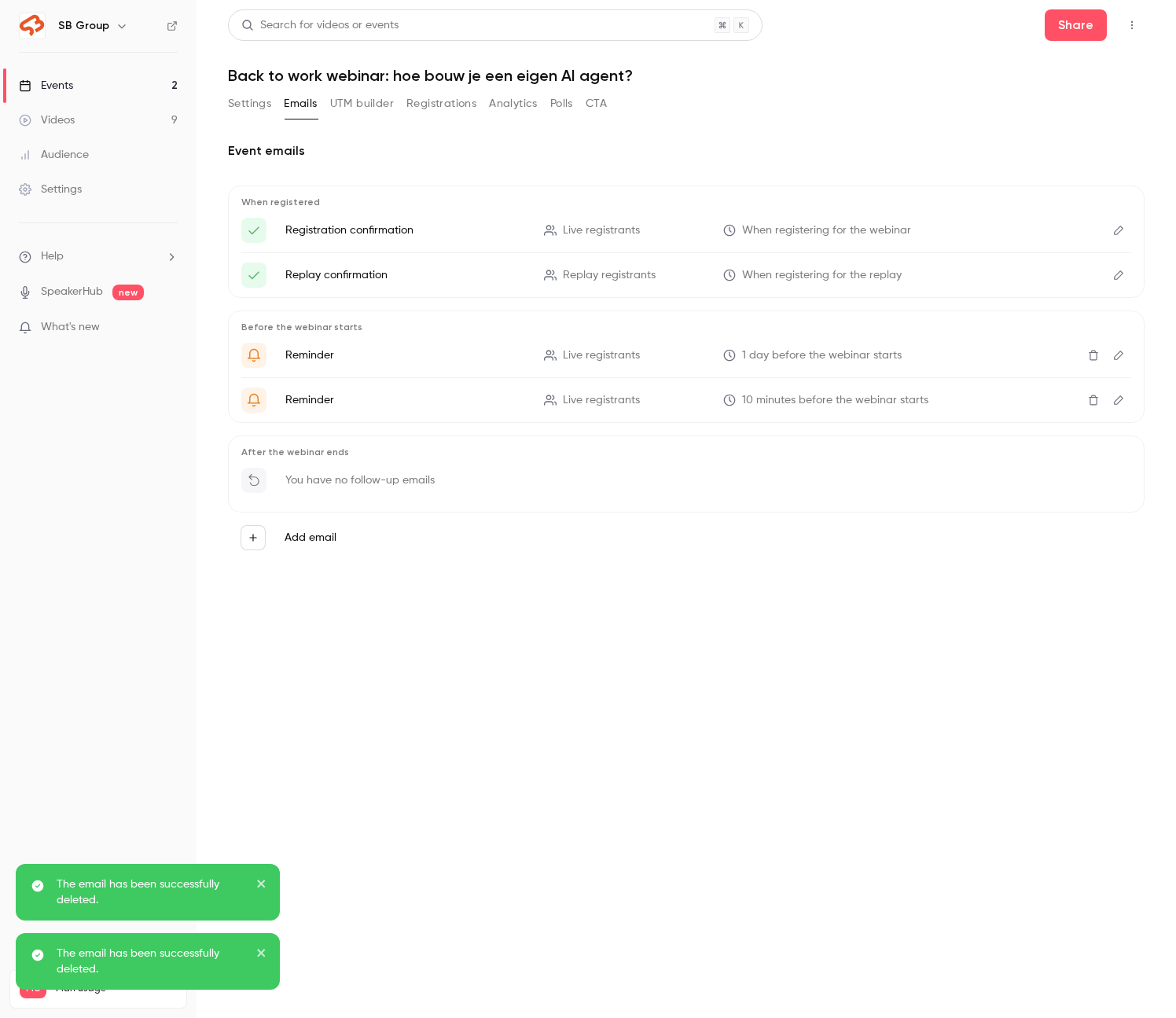
click at [245, 97] on button "Settings" at bounding box center [250, 103] width 43 height 25
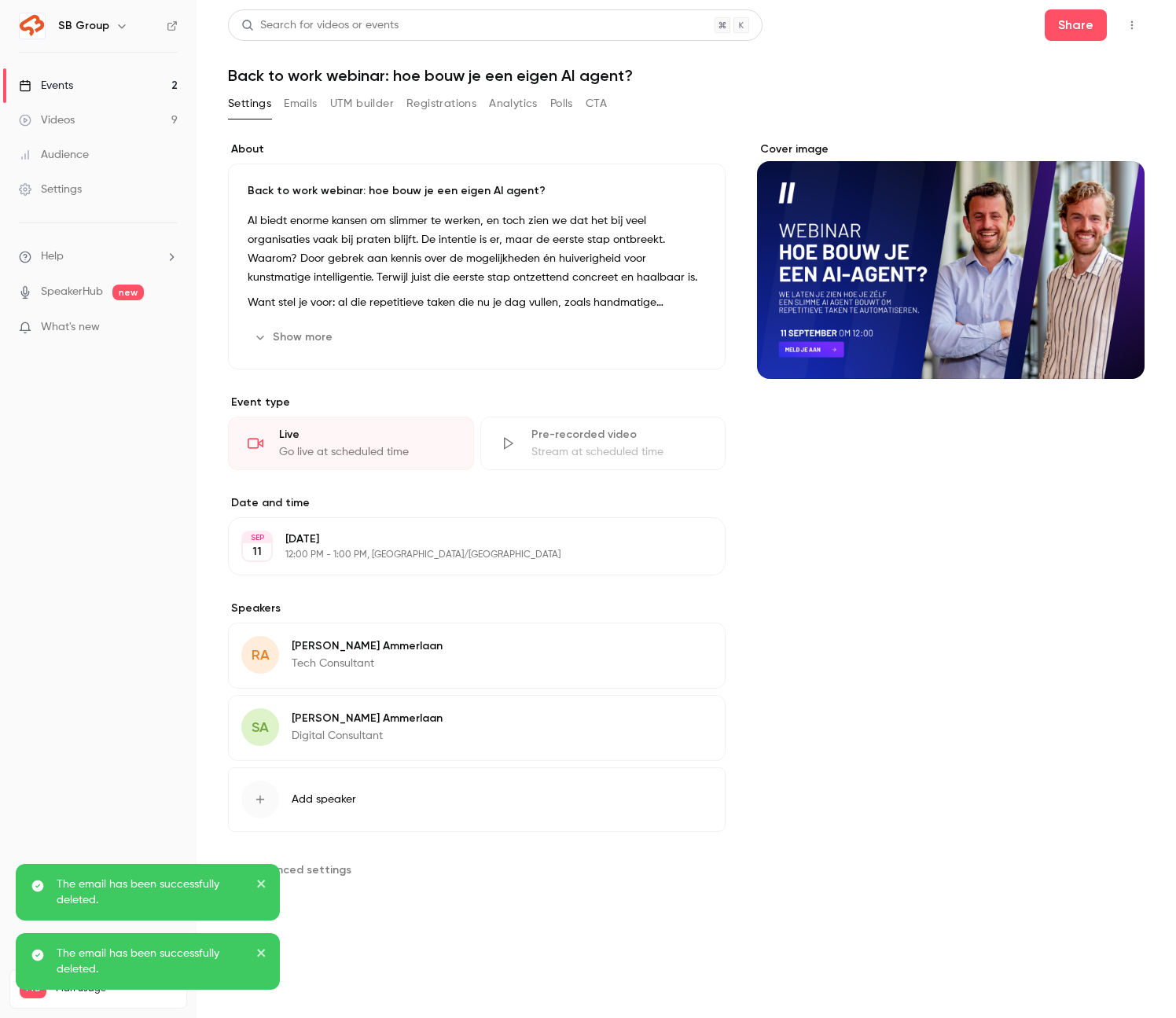
click at [149, 113] on link "Videos 9" at bounding box center [98, 121] width 196 height 34
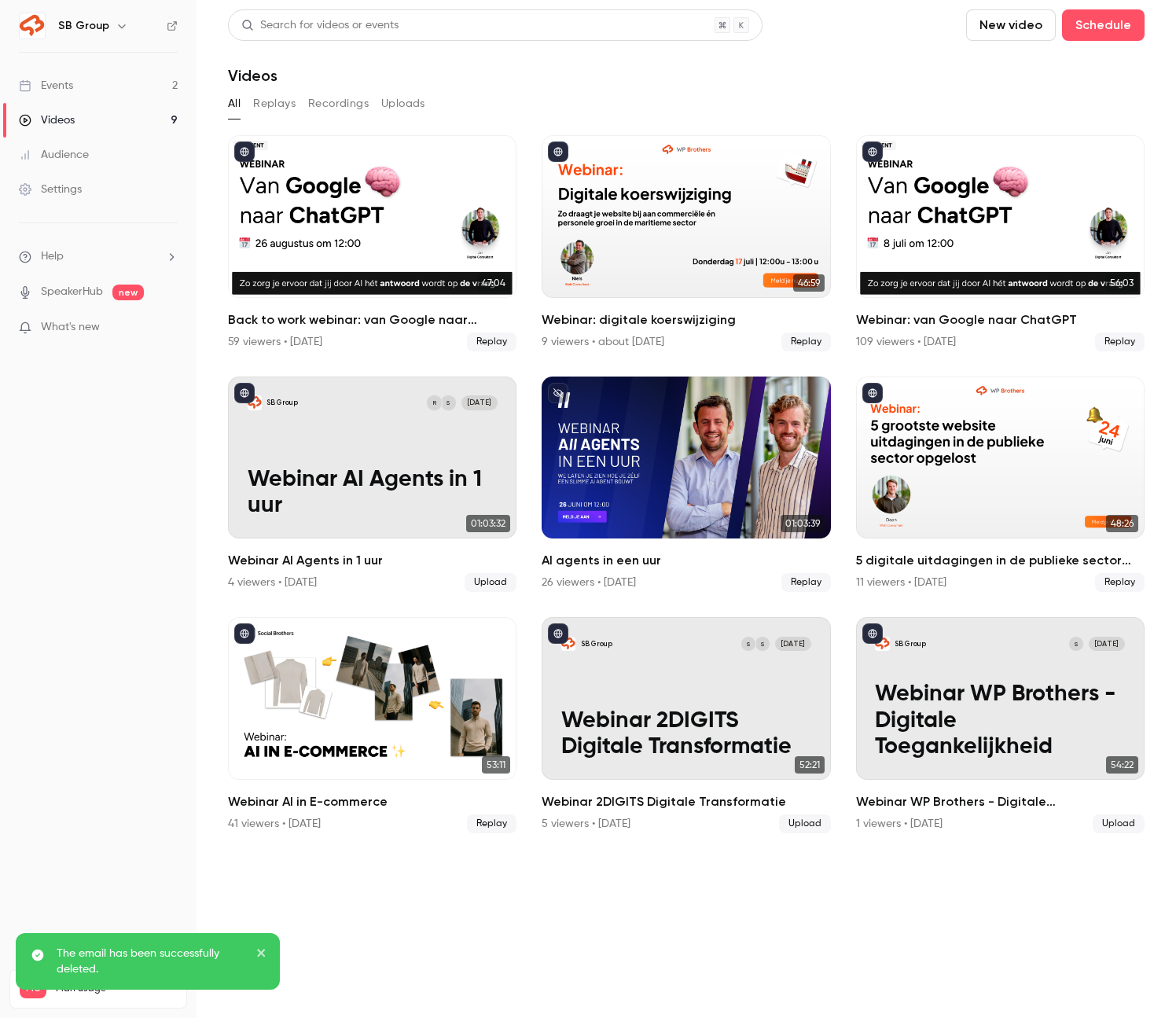
click at [127, 86] on link "Events 2" at bounding box center [98, 85] width 196 height 34
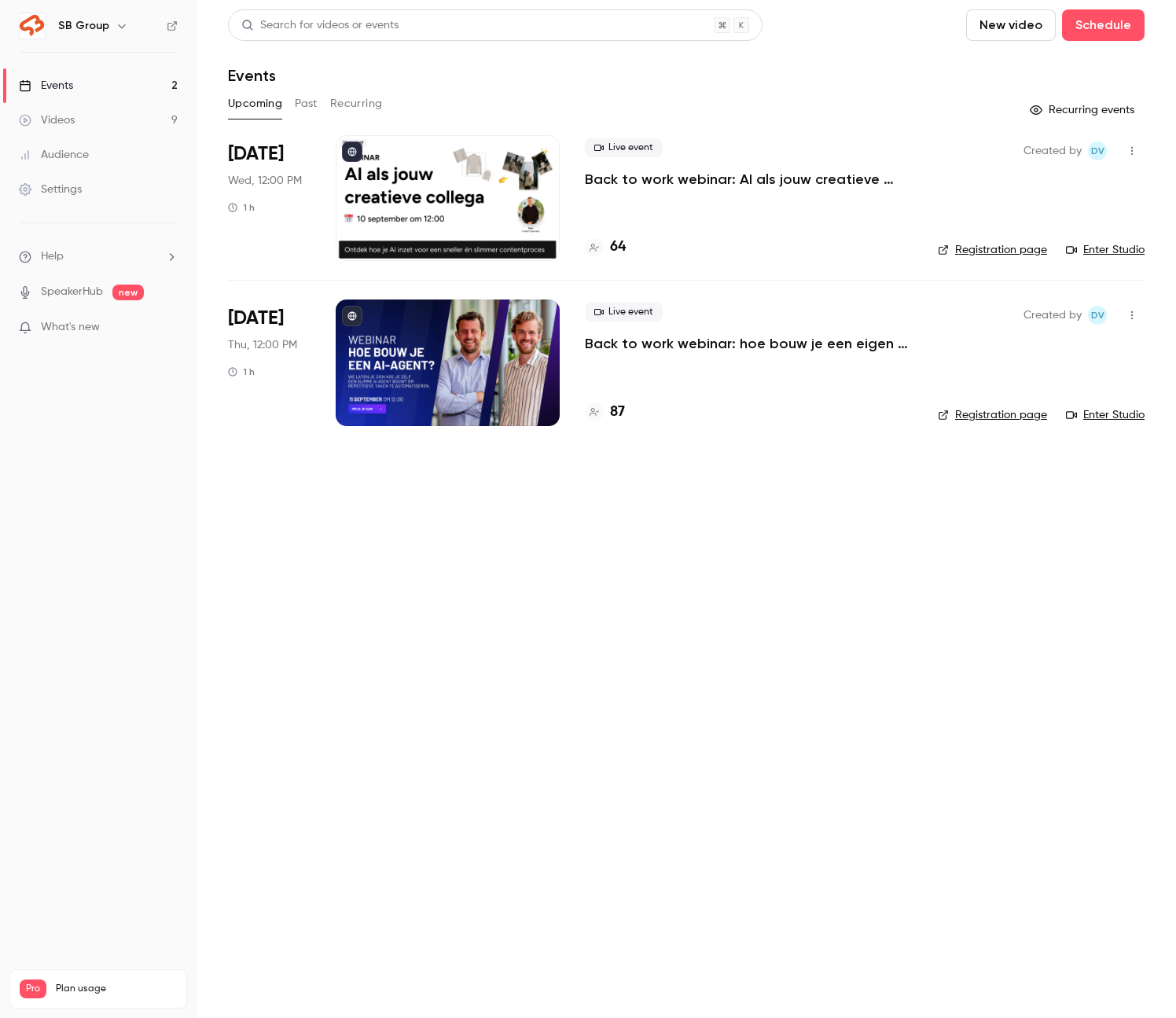
click at [706, 179] on p "Back to work webinar: AI als jouw creatieve collega" at bounding box center [748, 179] width 328 height 19
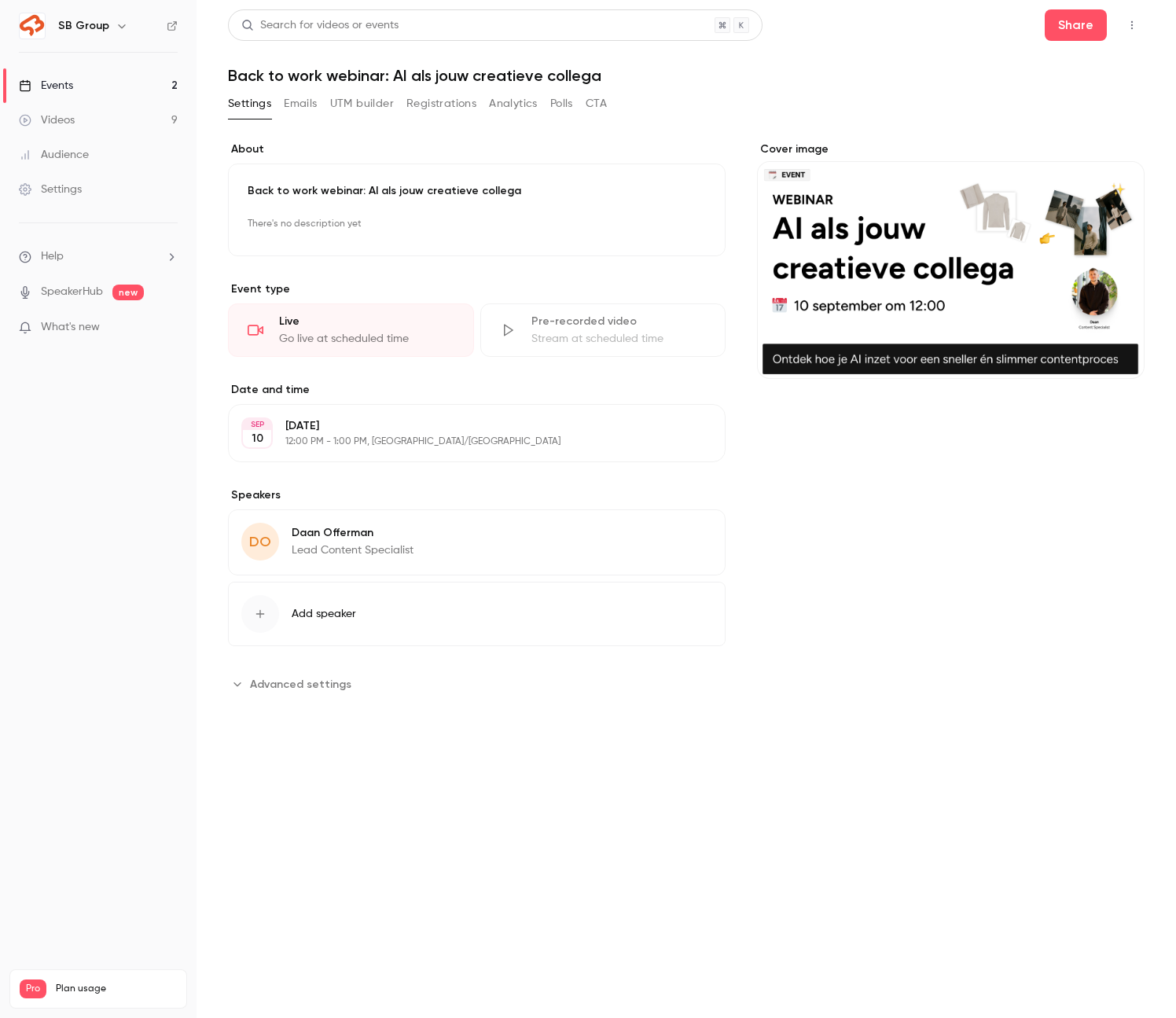
click at [444, 111] on button "Registrations" at bounding box center [441, 103] width 70 height 25
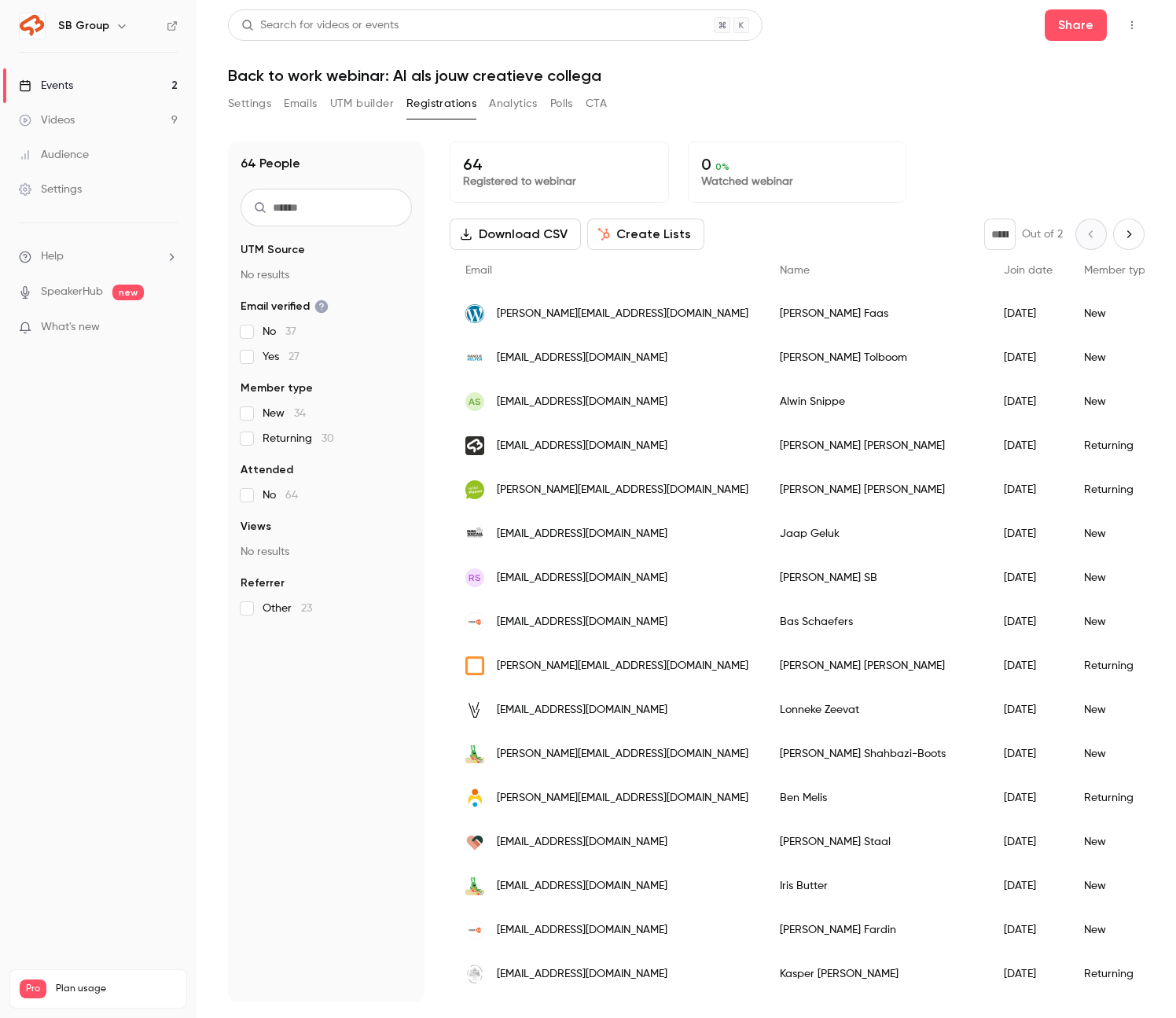
click at [298, 98] on button "Emails" at bounding box center [300, 103] width 33 height 25
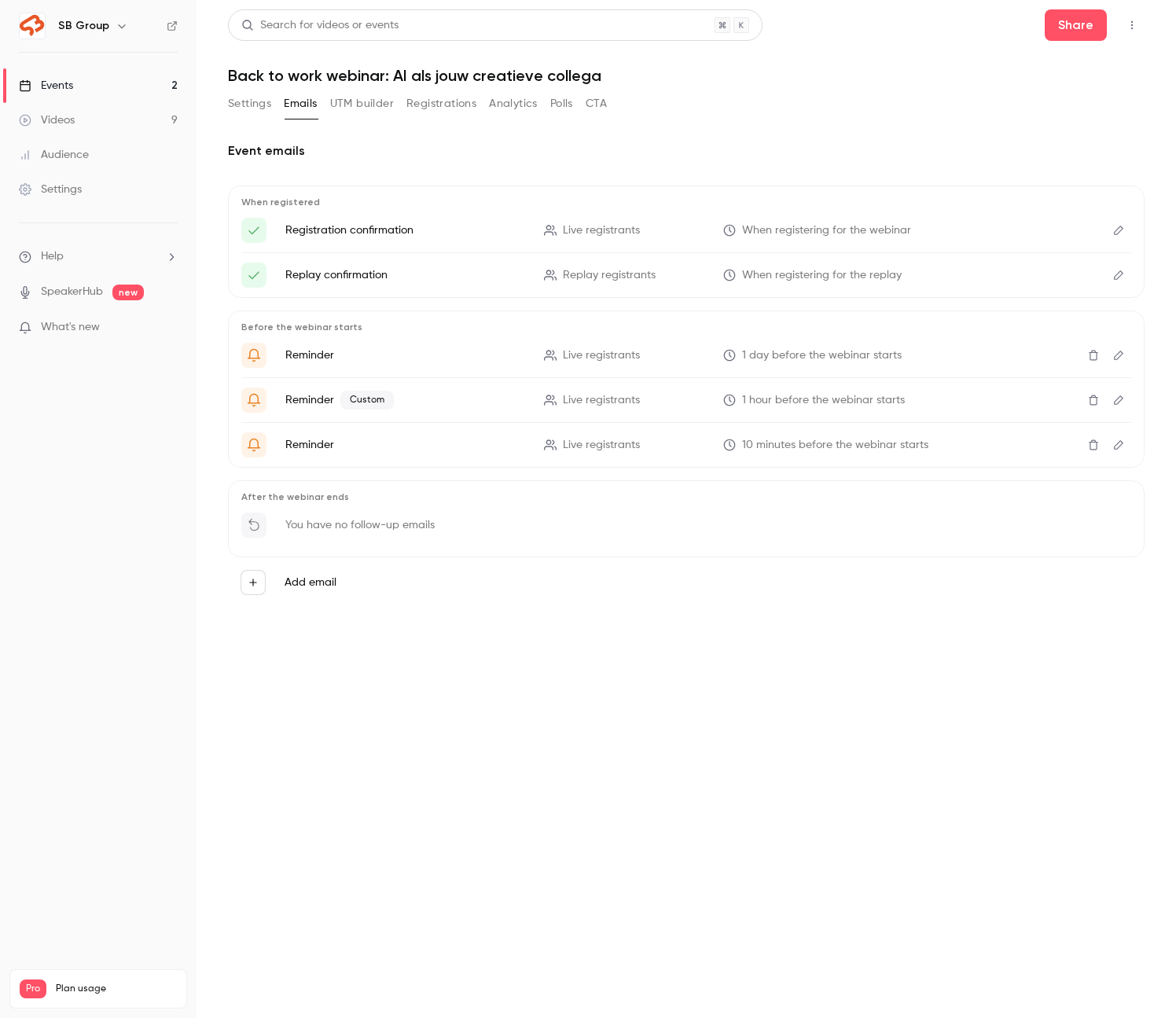
click at [131, 92] on link "Events 2" at bounding box center [98, 85] width 196 height 34
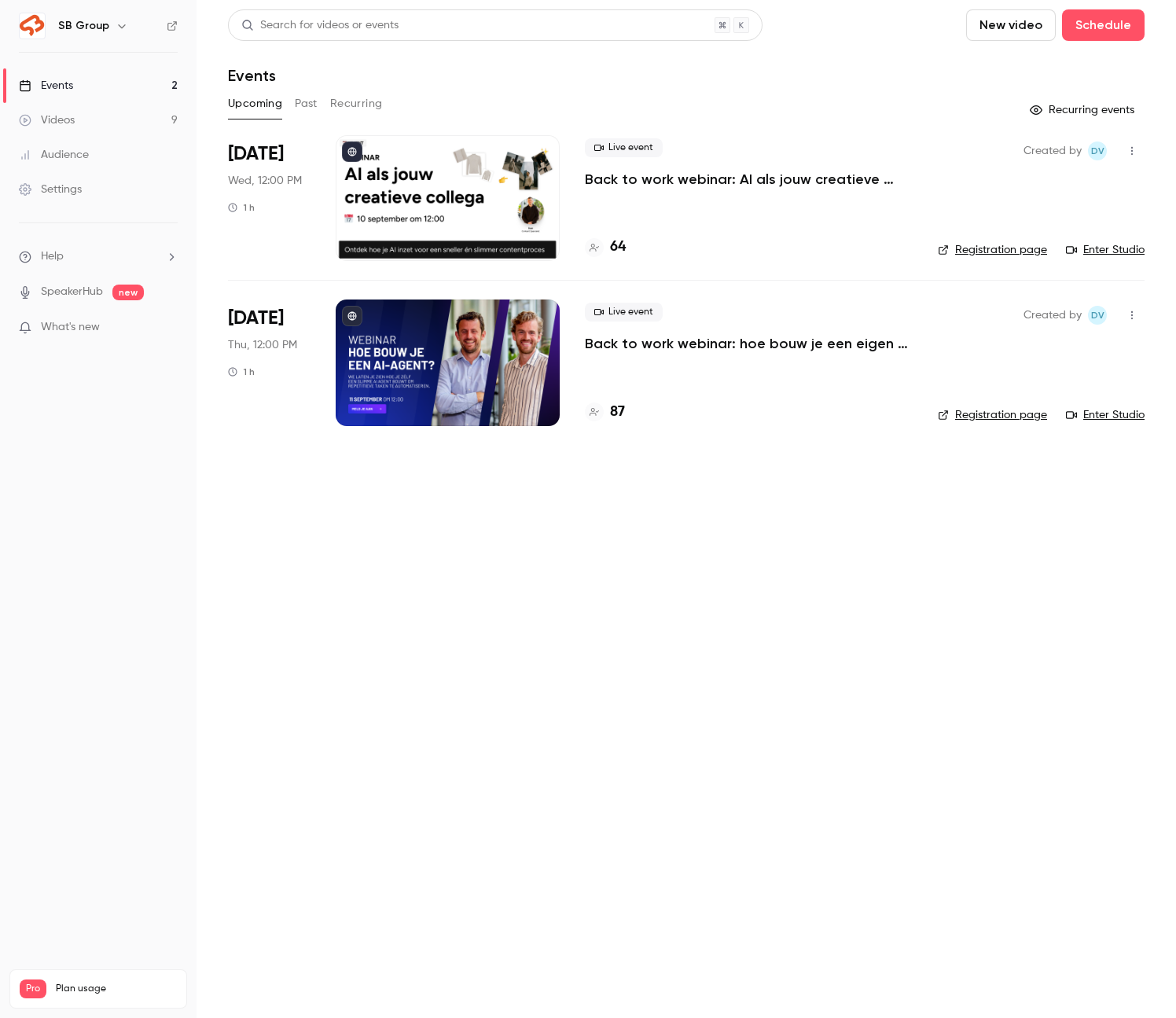
click at [75, 191] on div "Settings" at bounding box center [50, 189] width 63 height 16
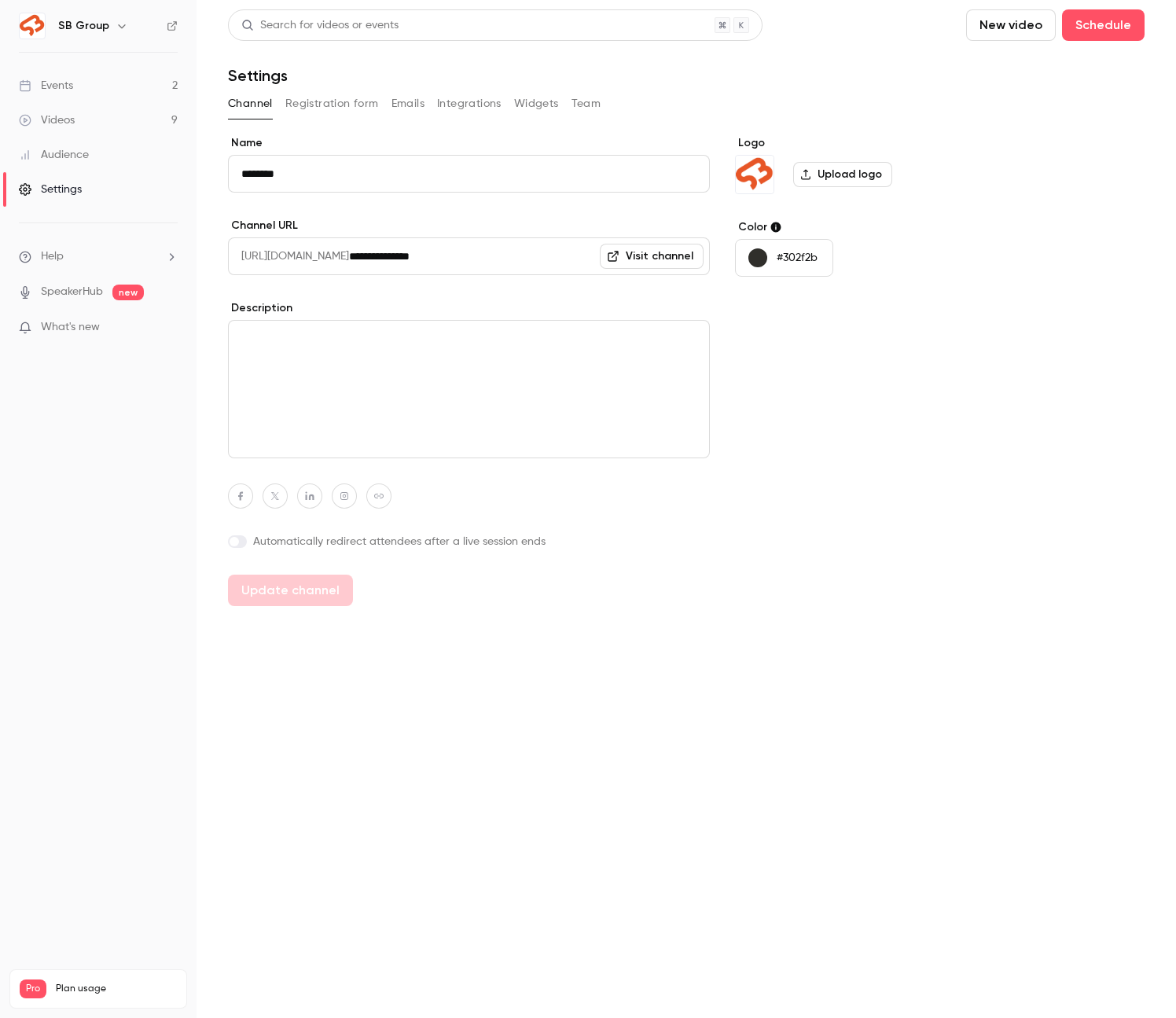
click at [576, 98] on button "Team" at bounding box center [586, 103] width 30 height 25
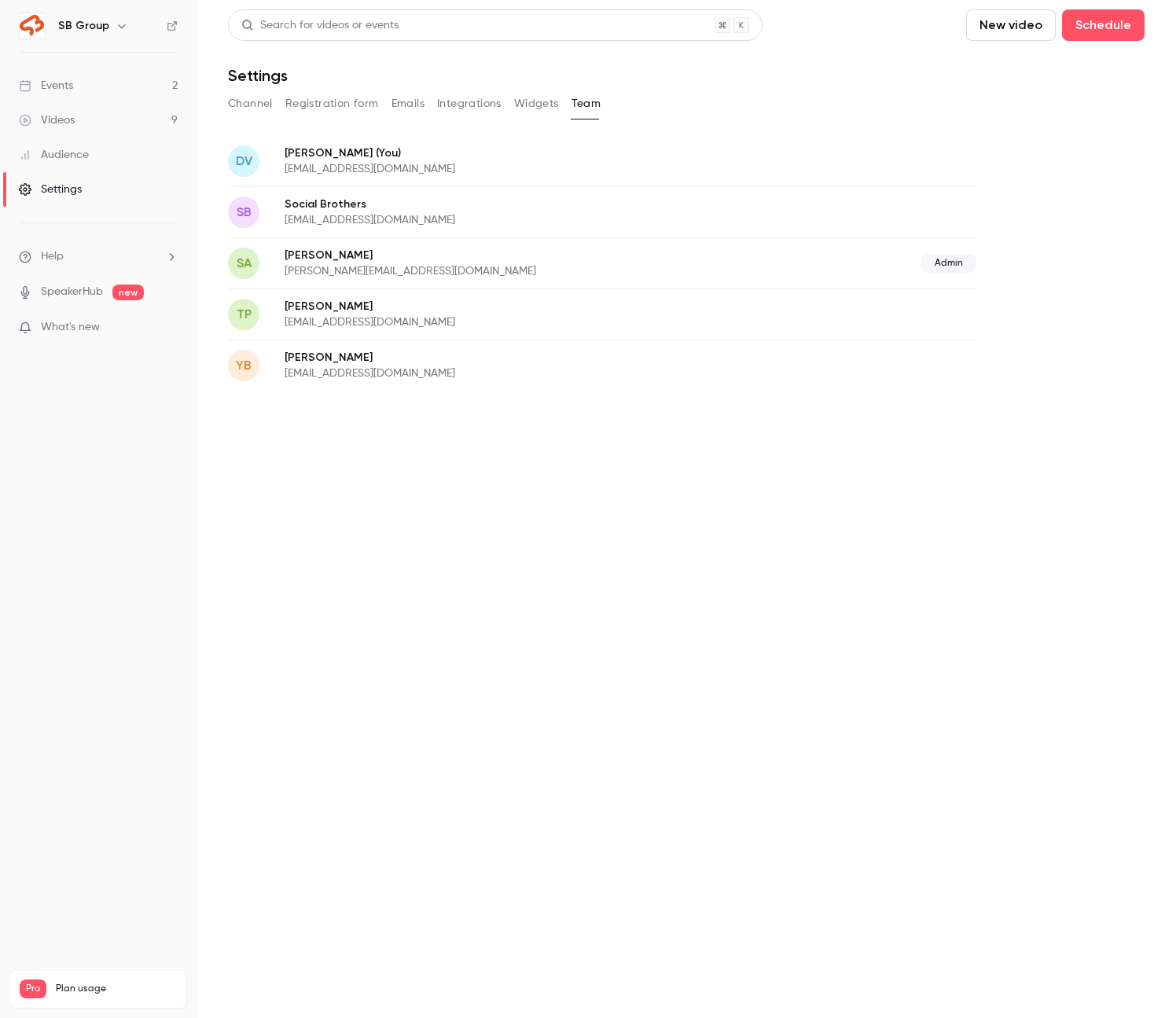
click at [572, 91] on button "Team" at bounding box center [586, 103] width 30 height 25
click at [375, 431] on div "pa patrick@socialbrothers.nl Pending" at bounding box center [602, 416] width 748 height 51
click at [124, 89] on link "Events 2" at bounding box center [98, 85] width 196 height 34
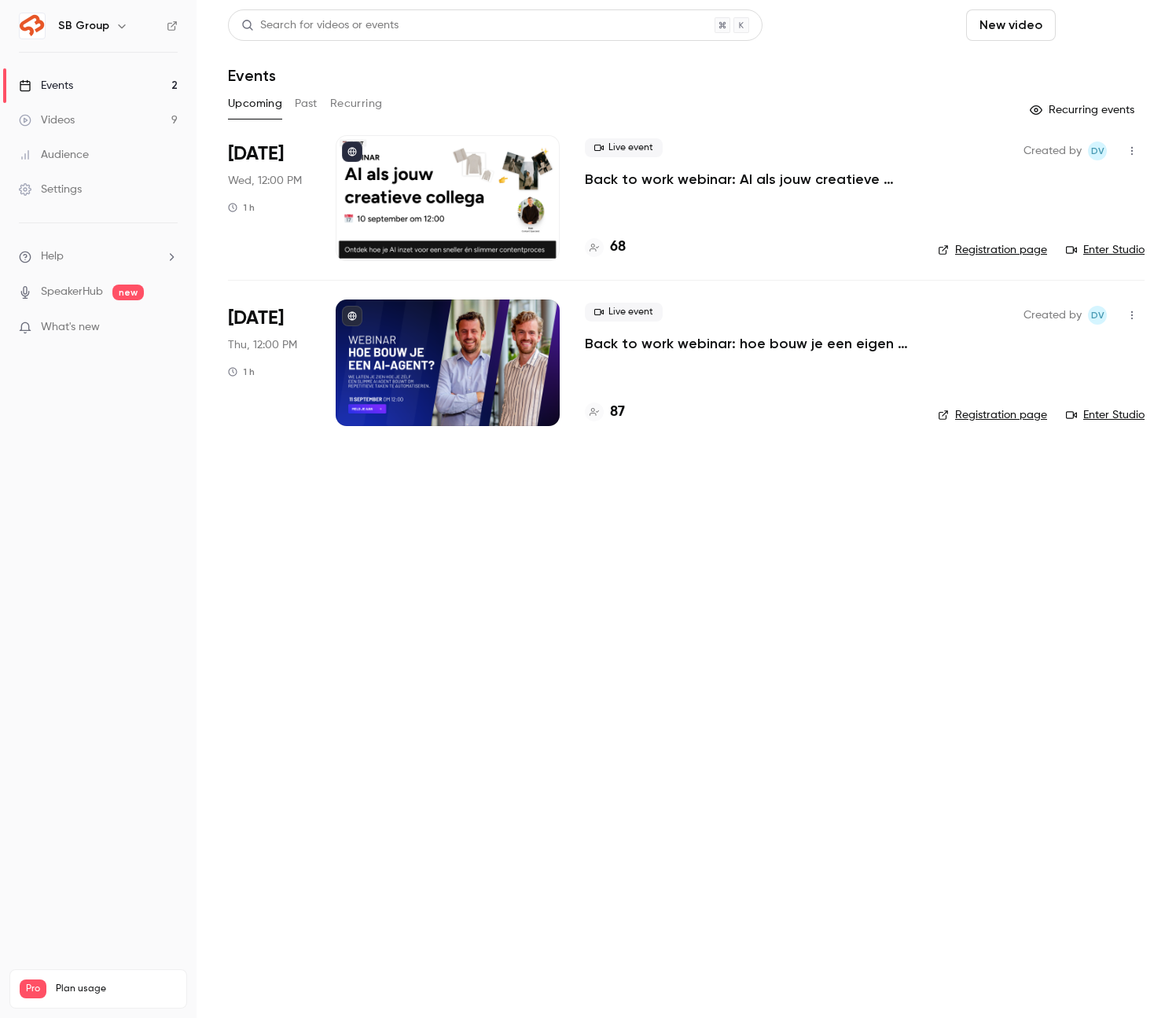
click at [1109, 32] on button "Schedule" at bounding box center [1104, 25] width 83 height 32
click at [1062, 77] on li "One time event" at bounding box center [1058, 68] width 170 height 40
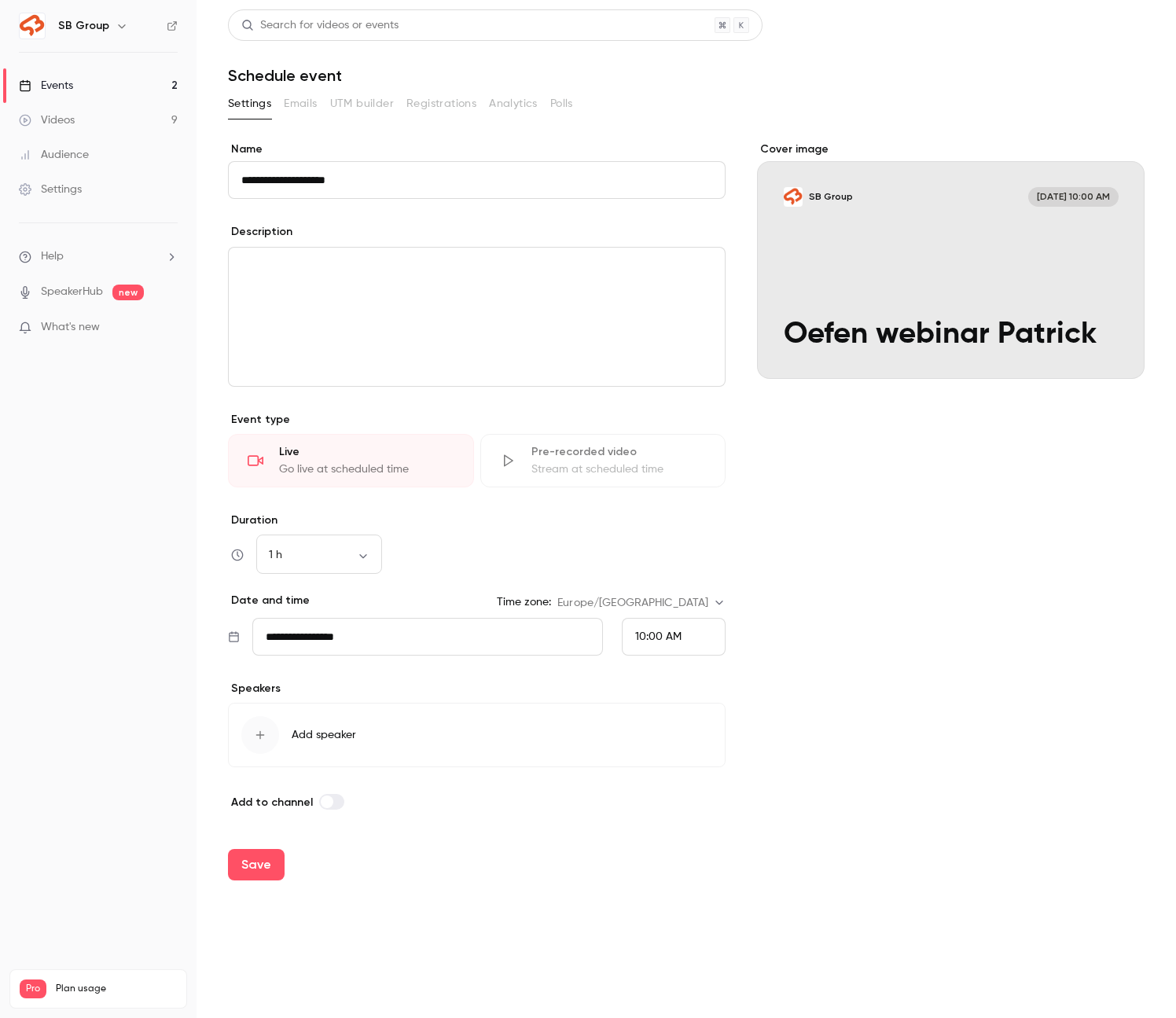
type input "**********"
click at [359, 338] on div "editor" at bounding box center [477, 317] width 496 height 139
click at [644, 642] on div "10:00 AM" at bounding box center [659, 636] width 46 height 16
click at [649, 541] on div "12:30 PM" at bounding box center [673, 536] width 77 height 16
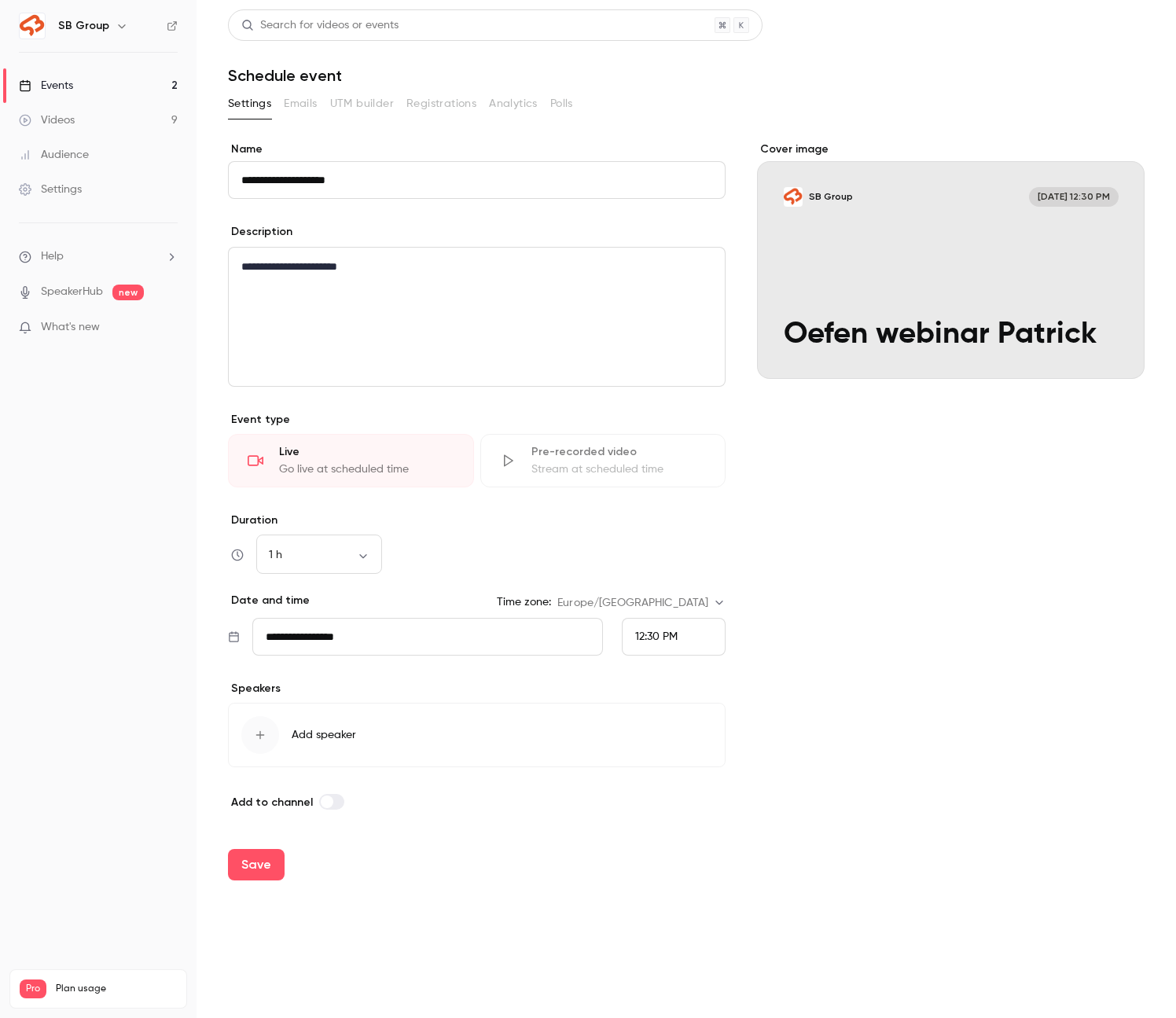
click at [456, 863] on div "Save" at bounding box center [686, 866] width 917 height 57
click at [256, 729] on icon "button" at bounding box center [260, 735] width 13 height 13
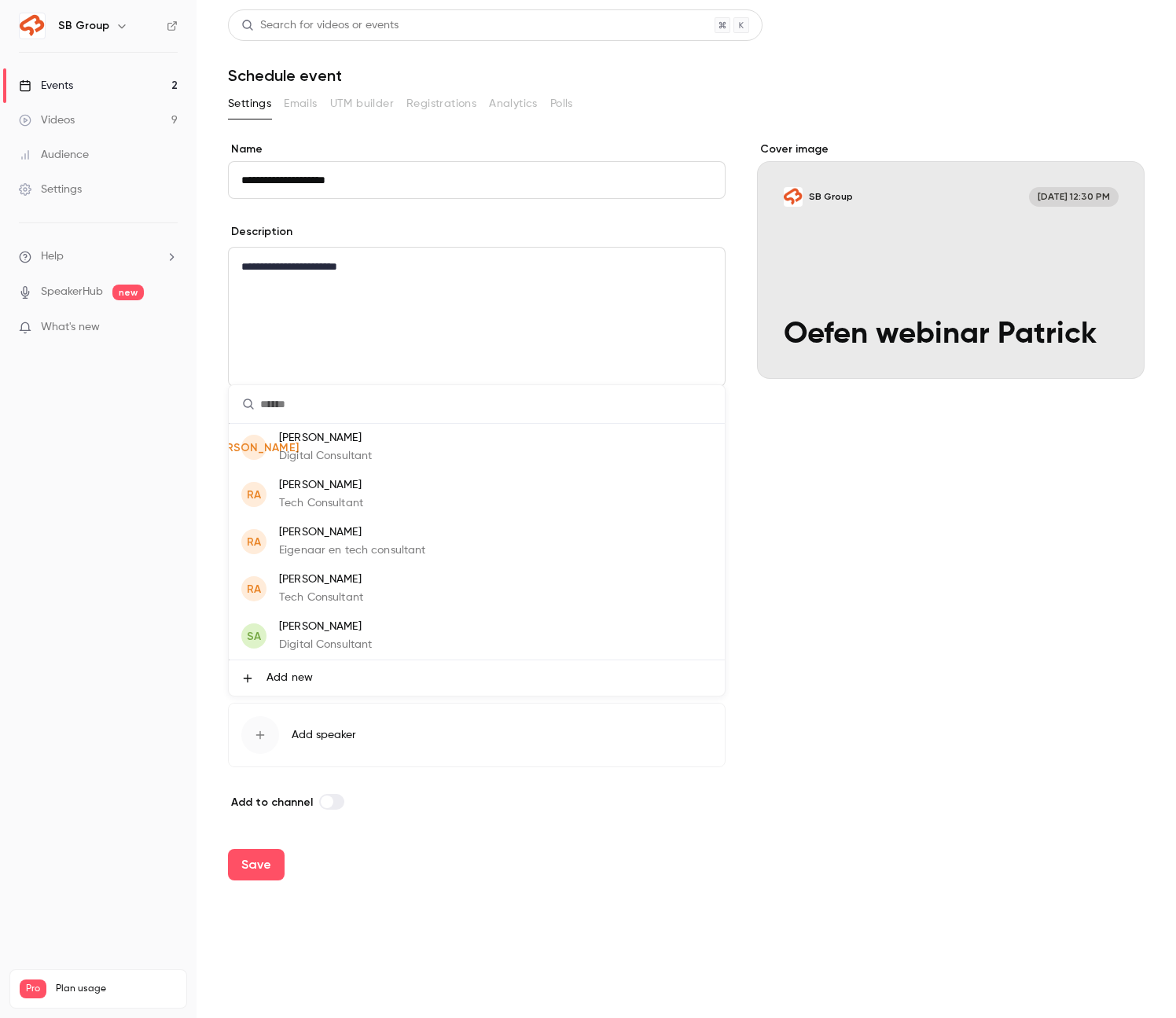
scroll to position [95, 0]
click at [325, 631] on p "[PERSON_NAME]" at bounding box center [320, 627] width 83 height 16
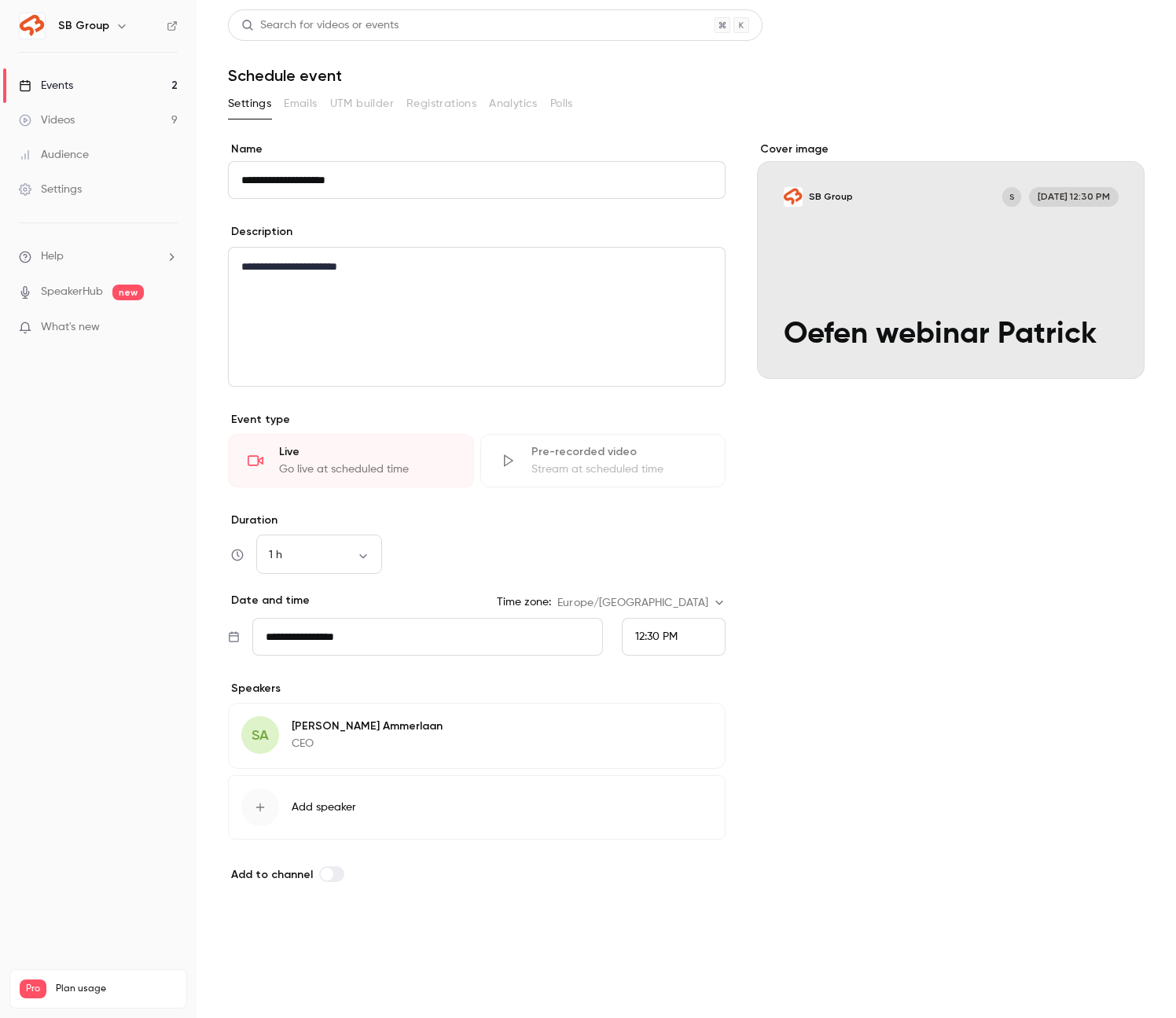
click at [257, 947] on button "Save" at bounding box center [257, 937] width 57 height 32
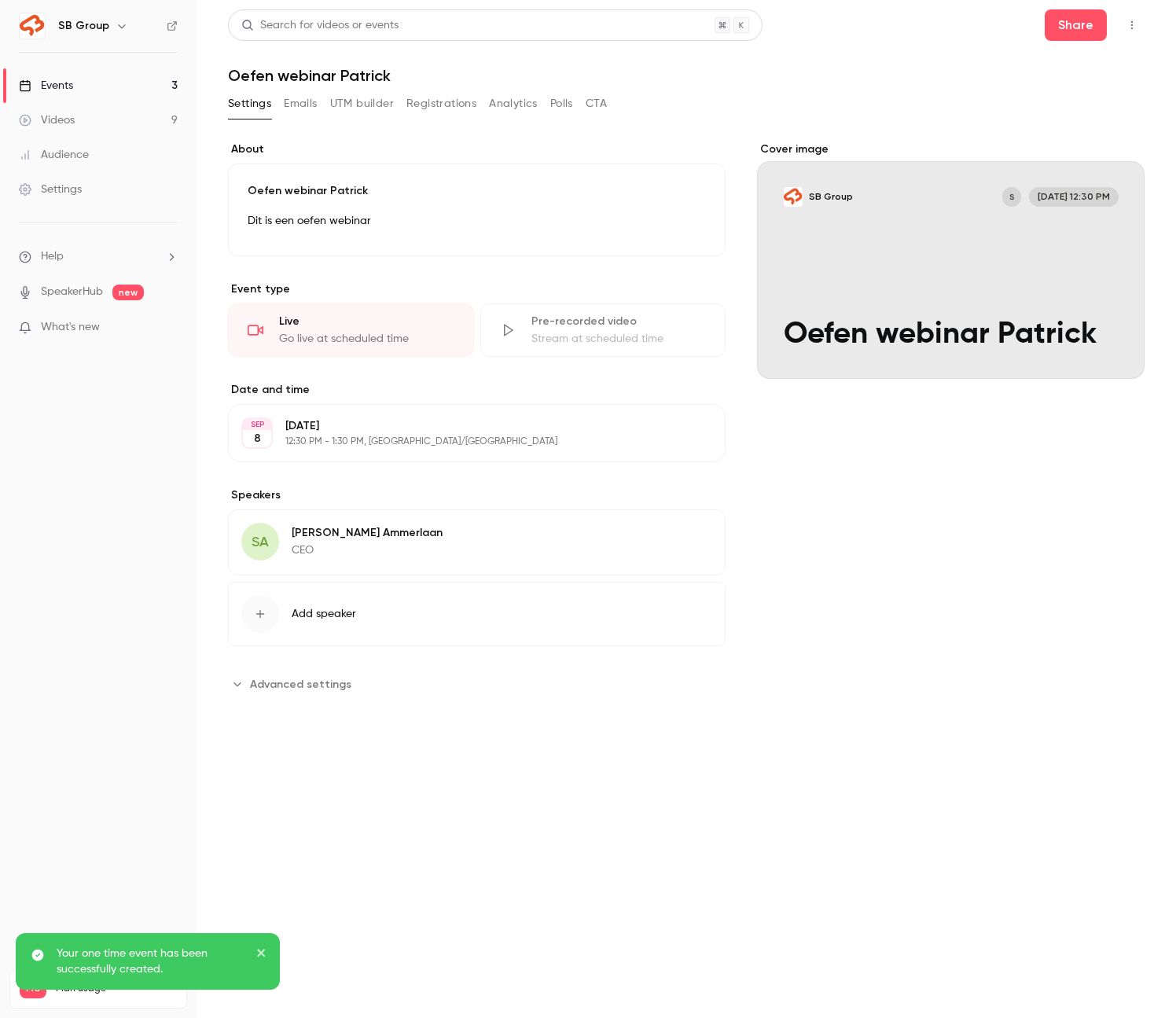
click at [109, 81] on link "Events 3" at bounding box center [98, 85] width 196 height 34
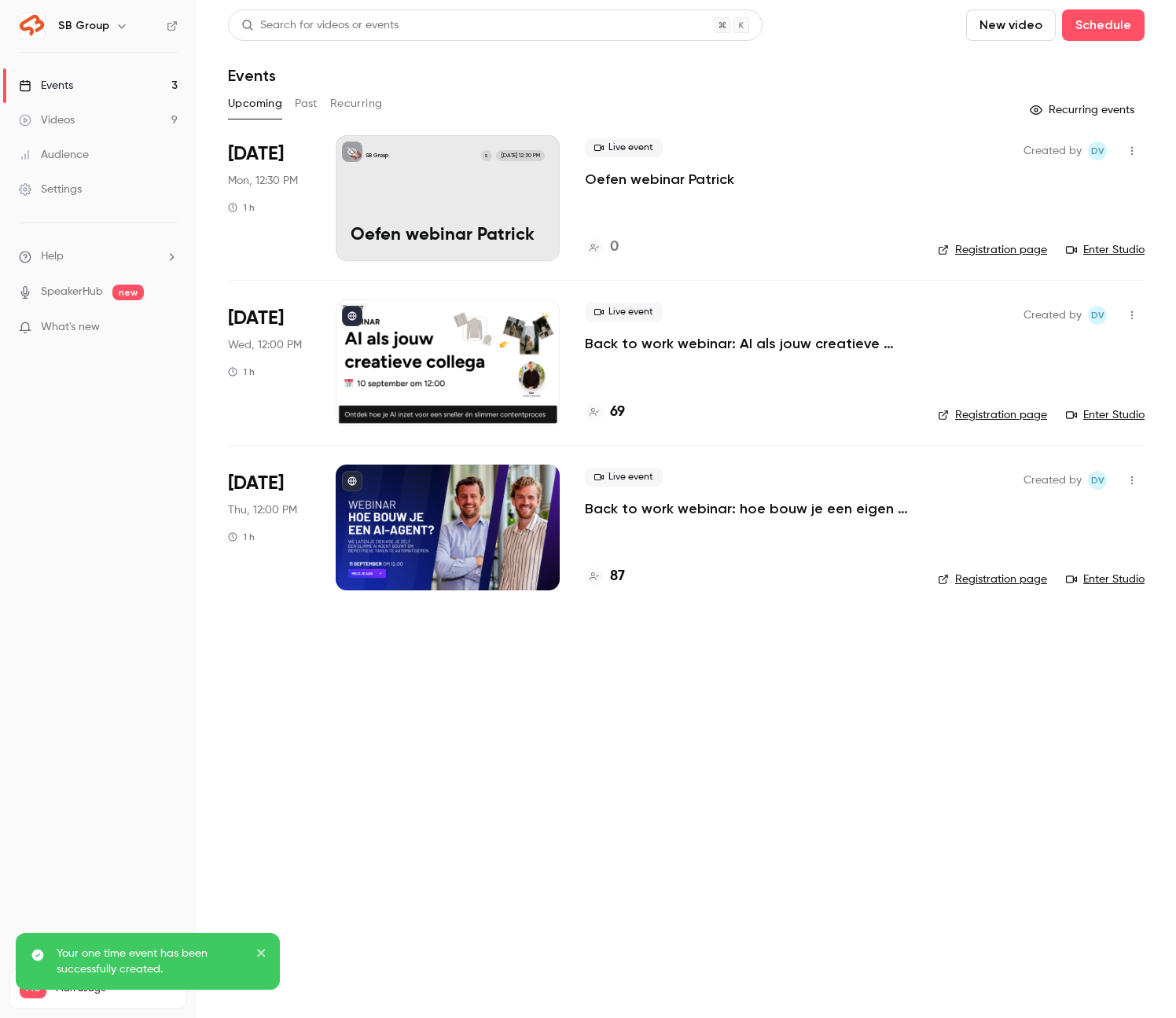
click at [656, 181] on p "Oefen webinar Patrick" at bounding box center [659, 179] width 149 height 19
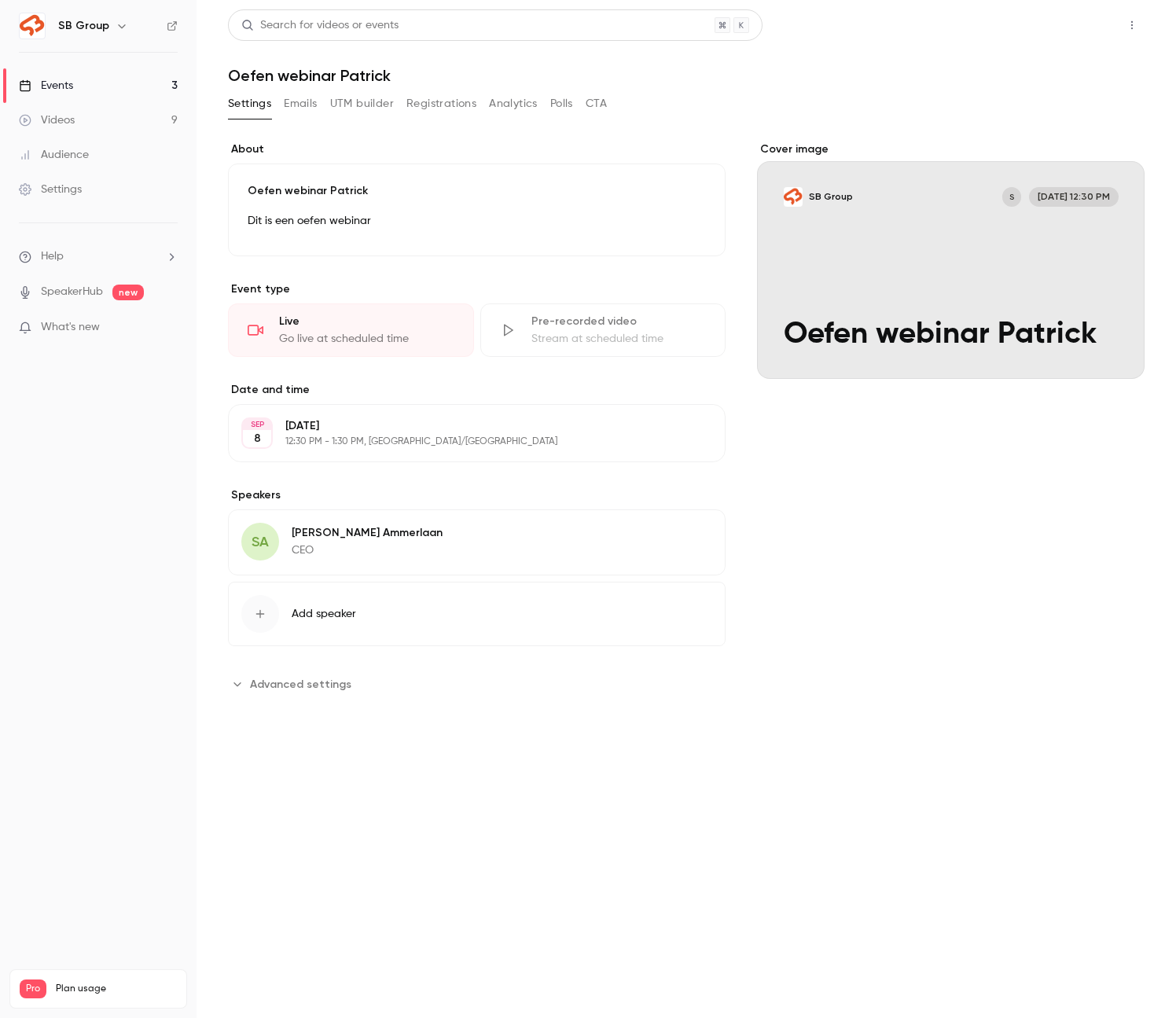
click at [1056, 24] on button "Share" at bounding box center [1075, 25] width 62 height 32
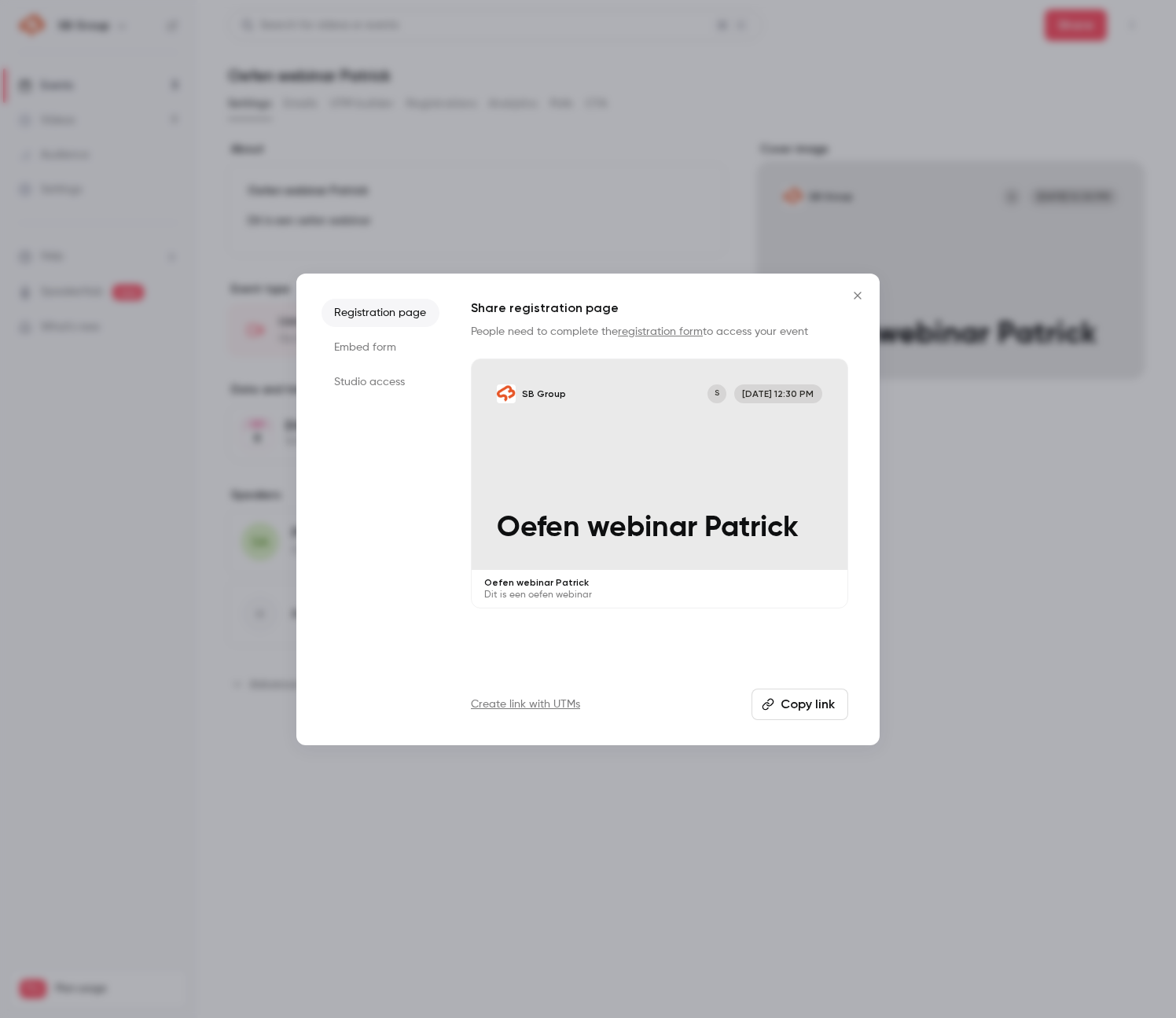
click at [855, 296] on icon "Close" at bounding box center [857, 295] width 7 height 7
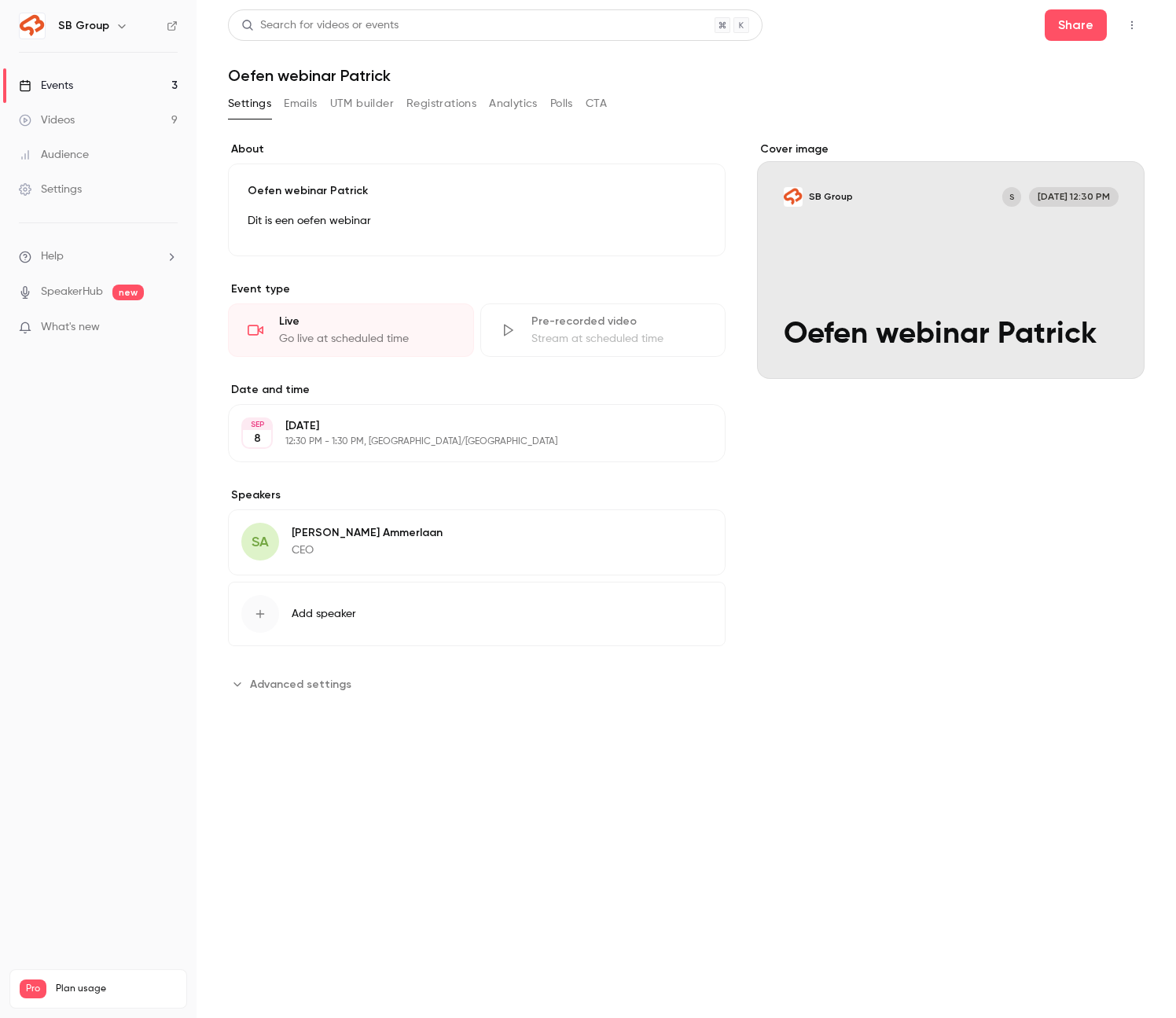
click at [148, 87] on link "Events 3" at bounding box center [98, 85] width 196 height 34
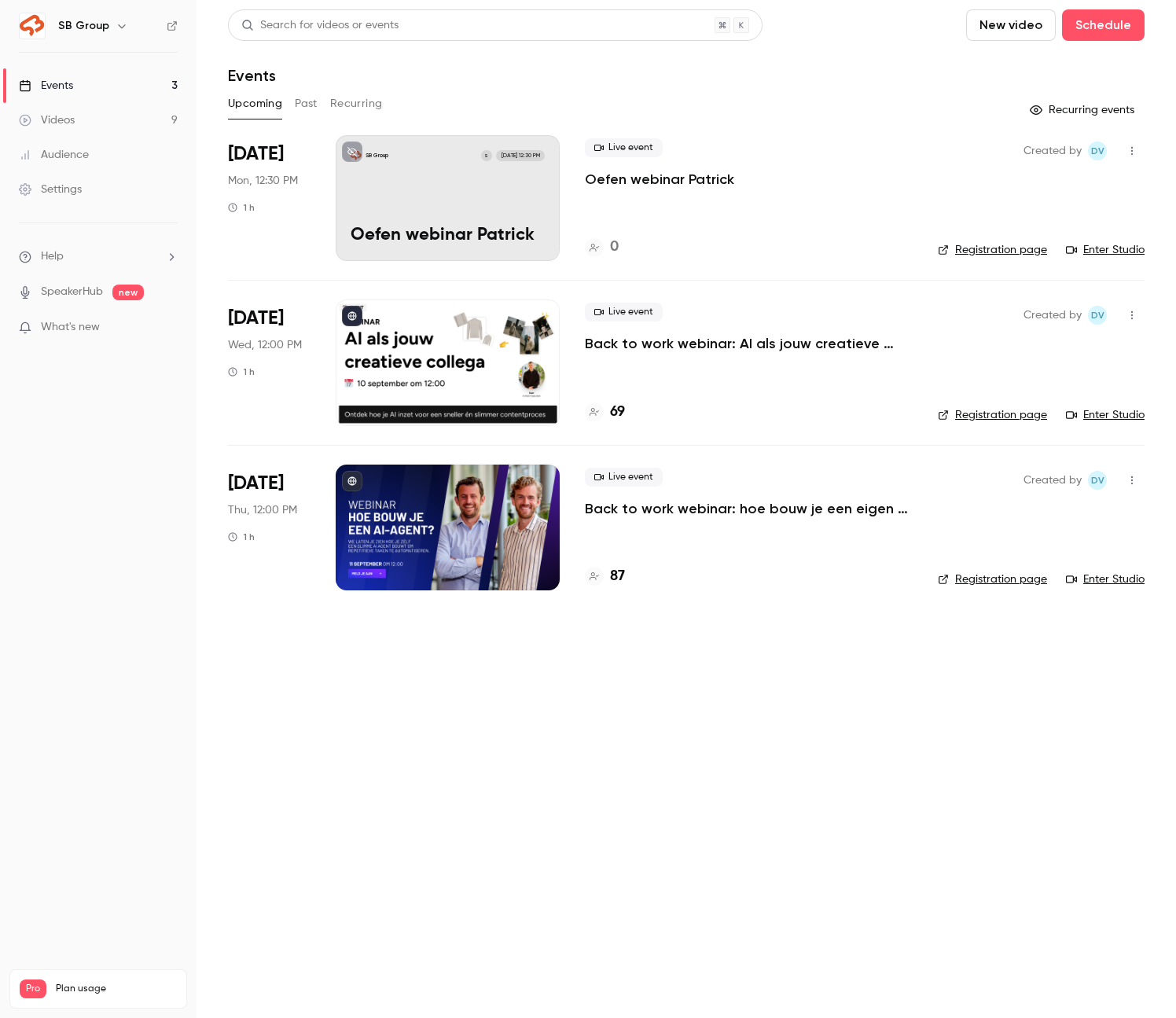
click at [1093, 246] on link "Enter Studio" at bounding box center [1105, 250] width 78 height 16
